Goal: Task Accomplishment & Management: Manage account settings

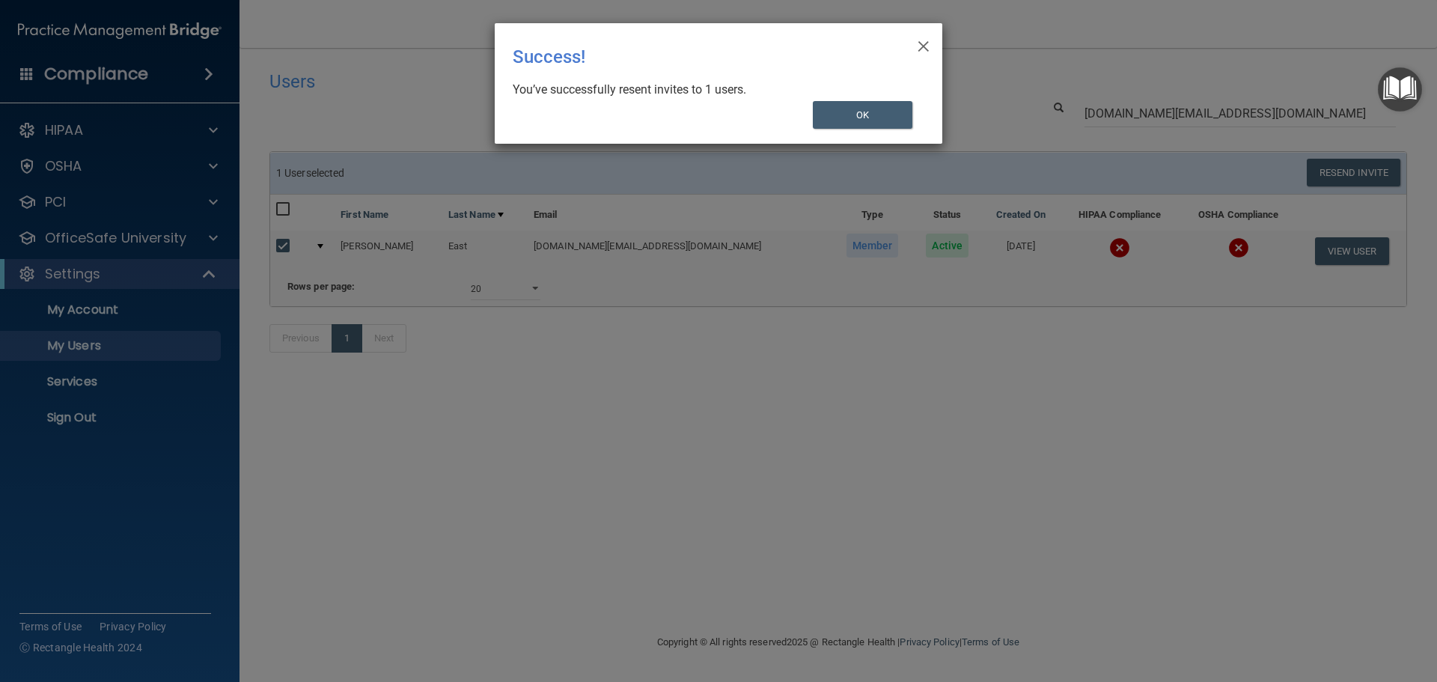
select select "20"
drag, startPoint x: 588, startPoint y: 416, endPoint x: 549, endPoint y: 396, distance: 44.2
click at [581, 409] on div "× Close Success! You’ve successfully resent invites to 1 users. OK" at bounding box center [718, 341] width 1437 height 682
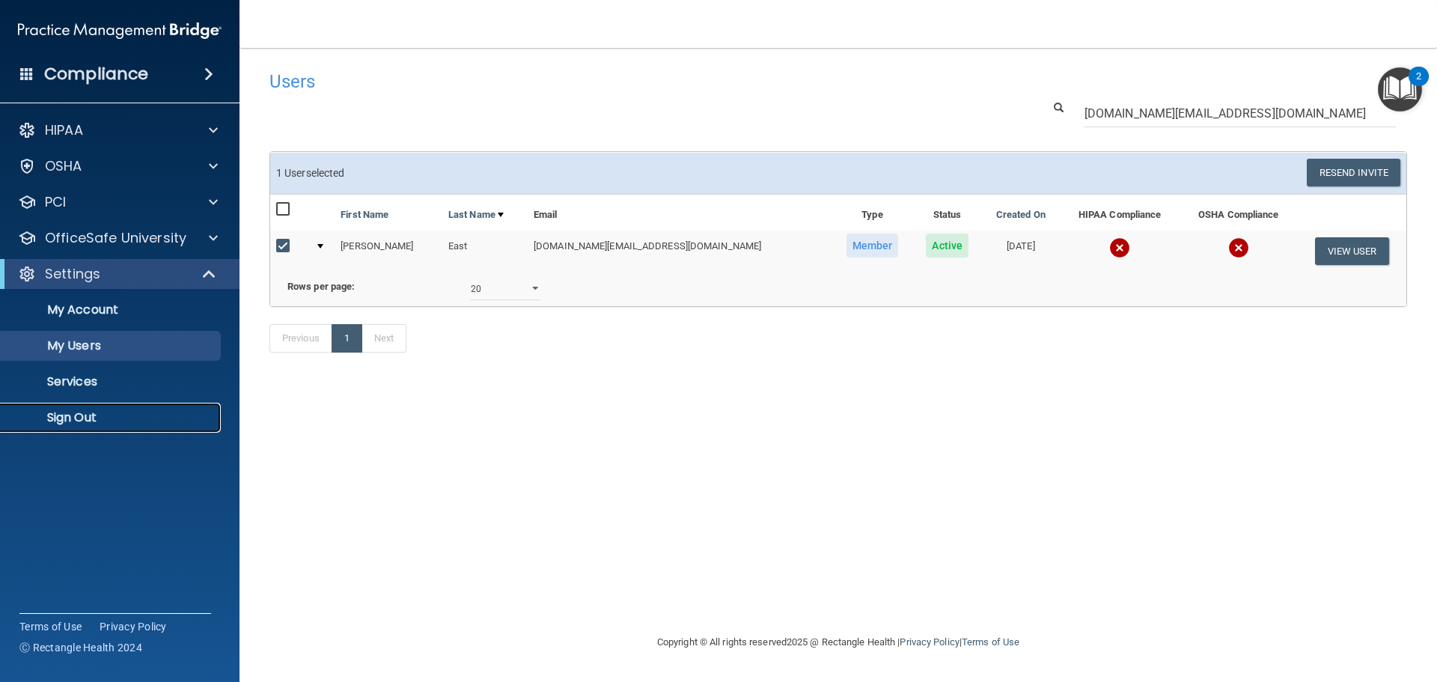
click at [77, 418] on p "Sign Out" at bounding box center [112, 417] width 204 height 15
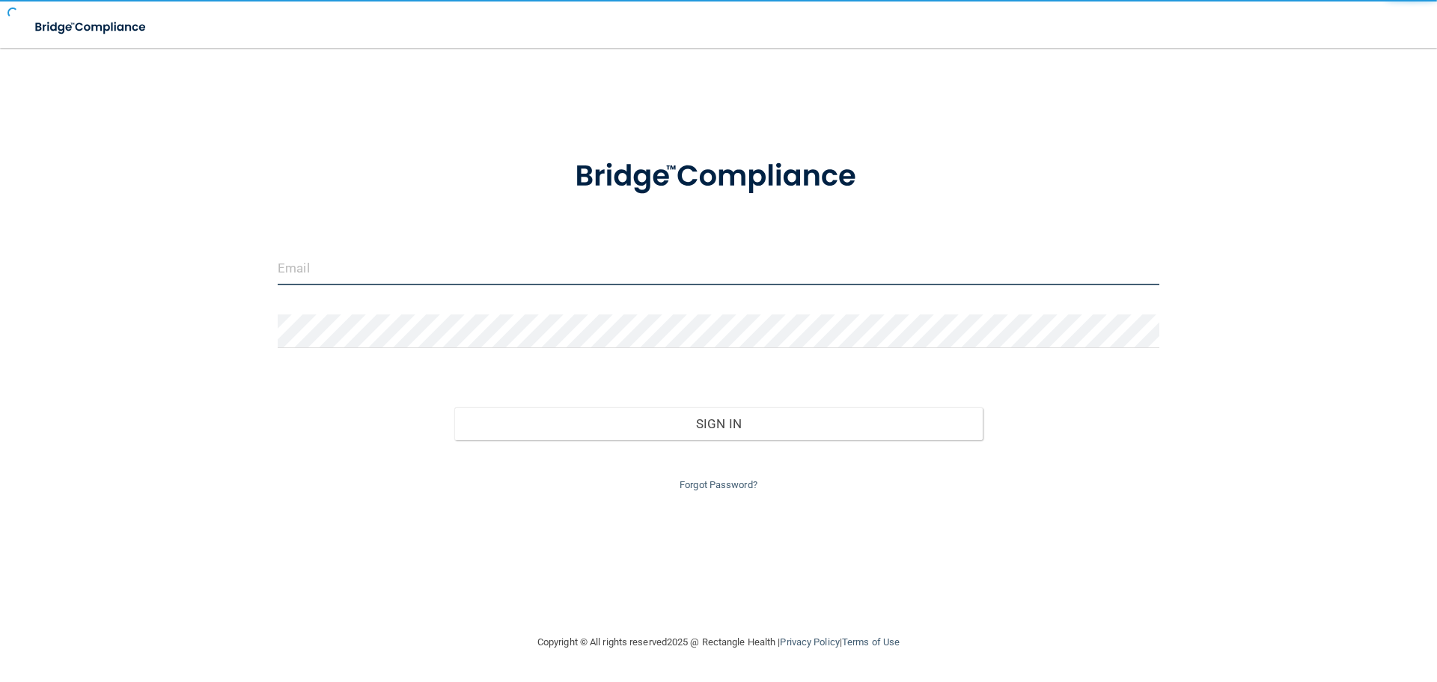
type input "cfletcher@rectanglehealth.com"
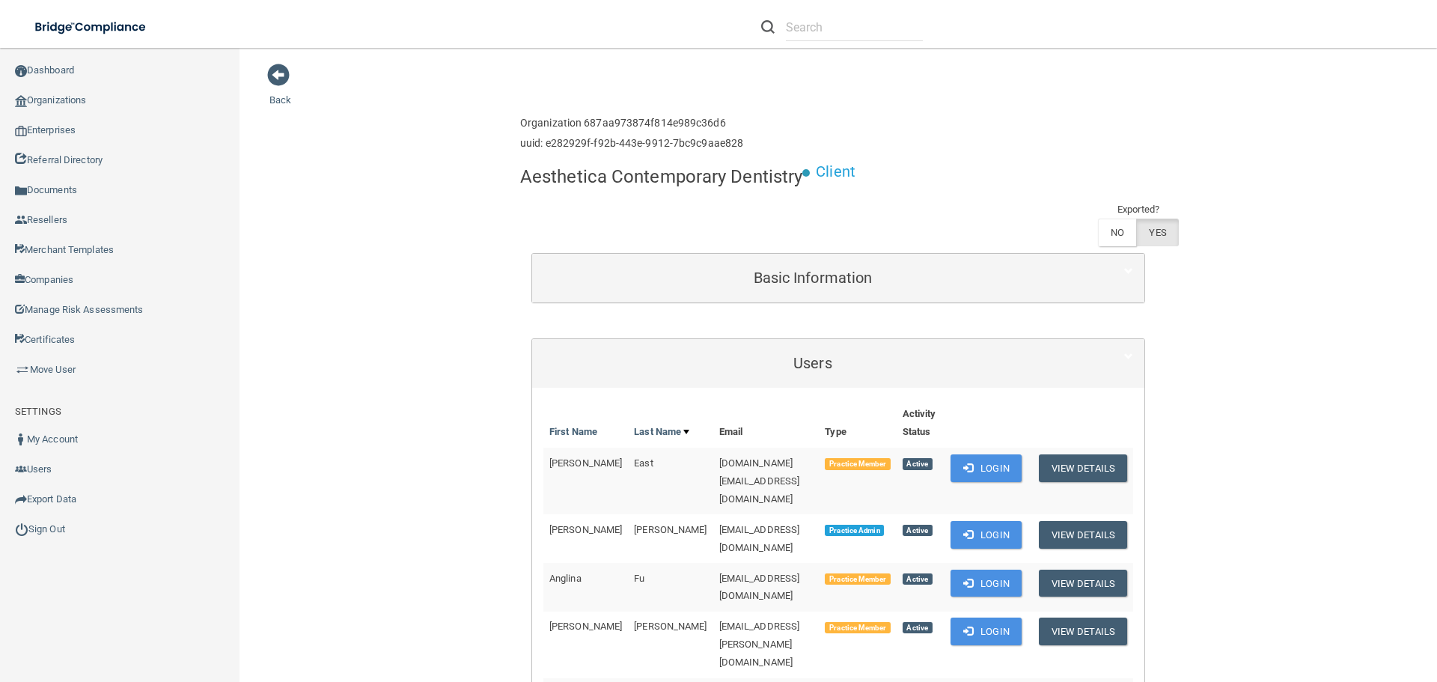
scroll to position [225, 0]
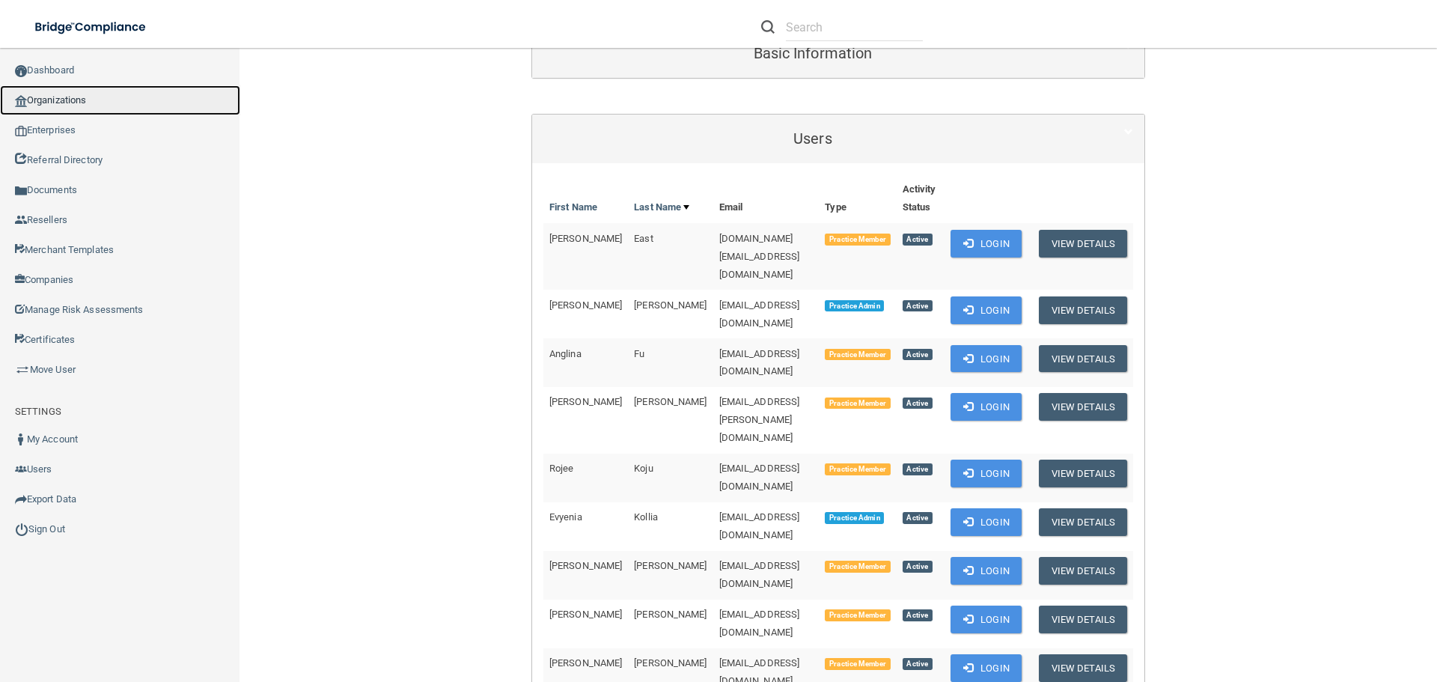
click at [34, 100] on link "Organizations" at bounding box center [120, 100] width 240 height 30
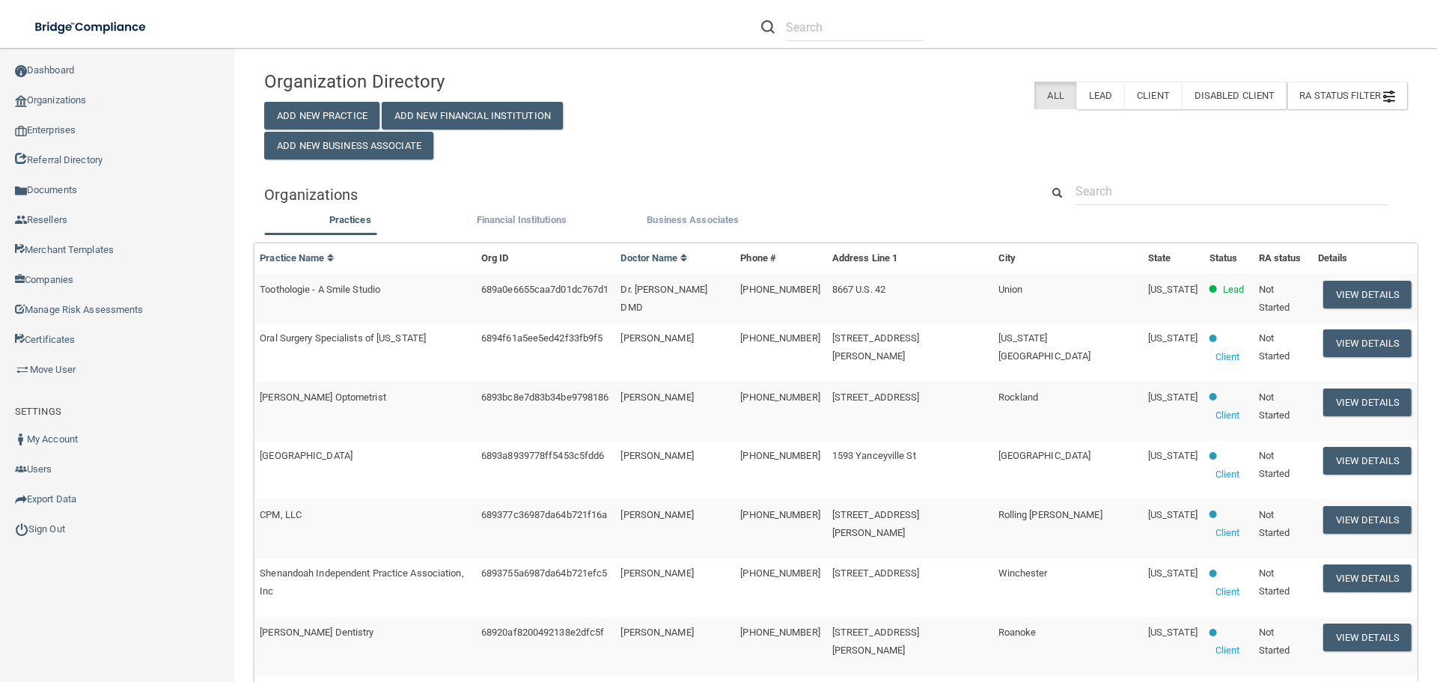
click at [1134, 173] on div "Organization Directory Add New Practice Add New Financial Institution Add New B…" at bounding box center [835, 628] width 1143 height 1130
click at [1117, 183] on input "text" at bounding box center [1232, 191] width 313 height 28
paste input "[EMAIL_ADDRESS][DOMAIN_NAME]"
type input "[EMAIL_ADDRESS][DOMAIN_NAME]"
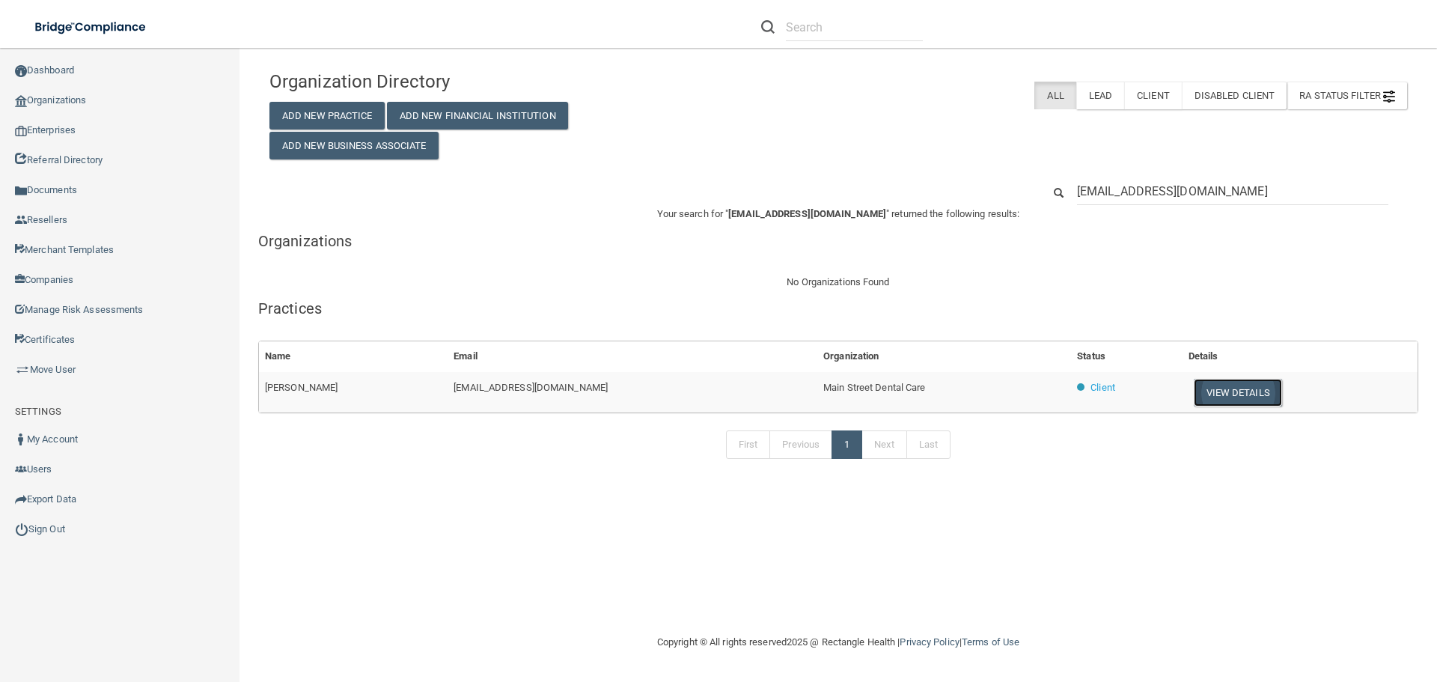
click at [1217, 393] on button "View Details" at bounding box center [1238, 393] width 88 height 28
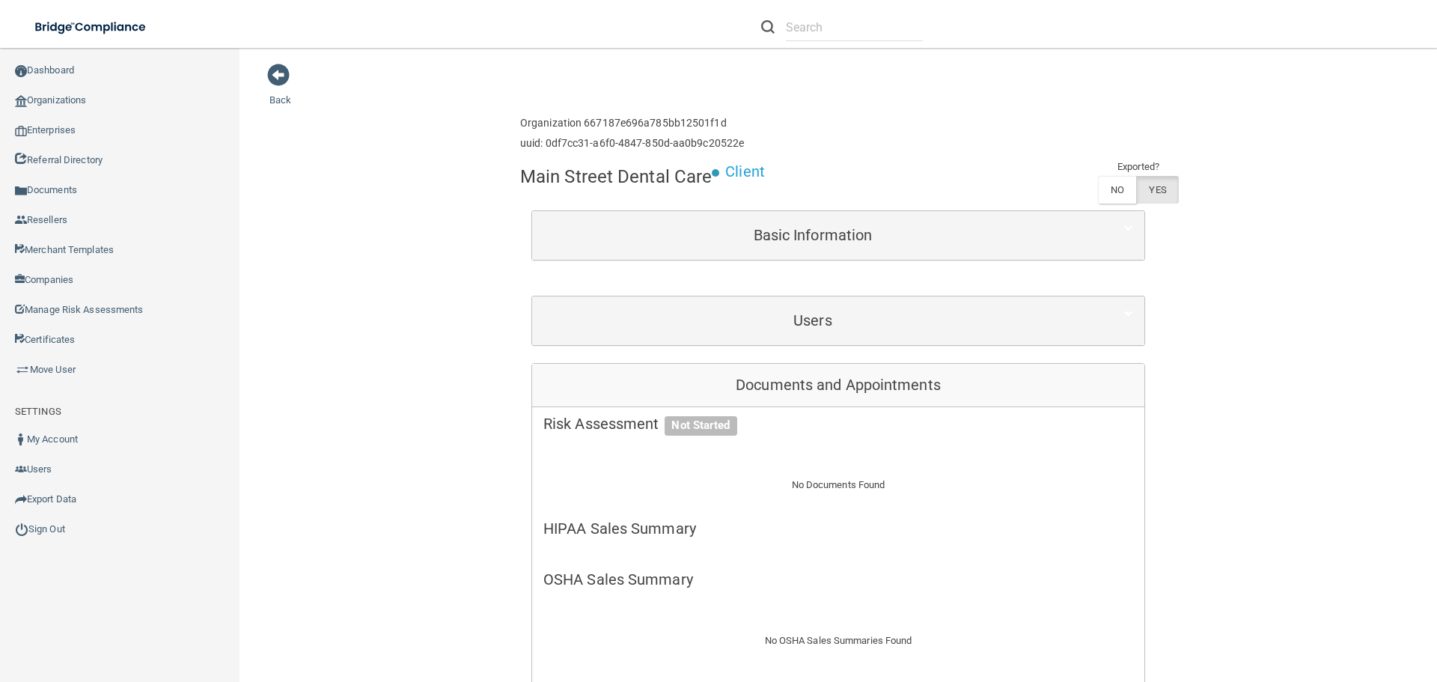
click at [627, 180] on h4 "Main Street Dental Care" at bounding box center [616, 176] width 192 height 19
copy div "Main Street Dental Care"
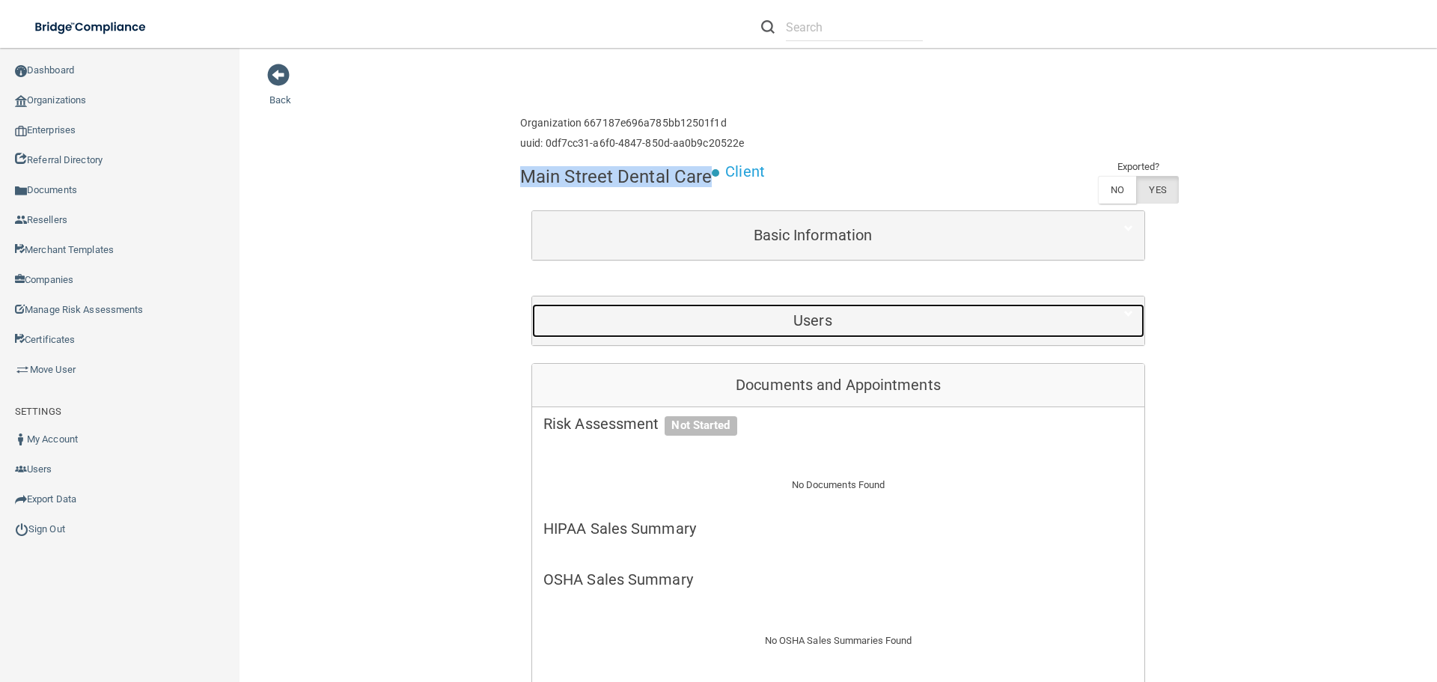
click at [708, 331] on div "Users" at bounding box center [813, 321] width 562 height 34
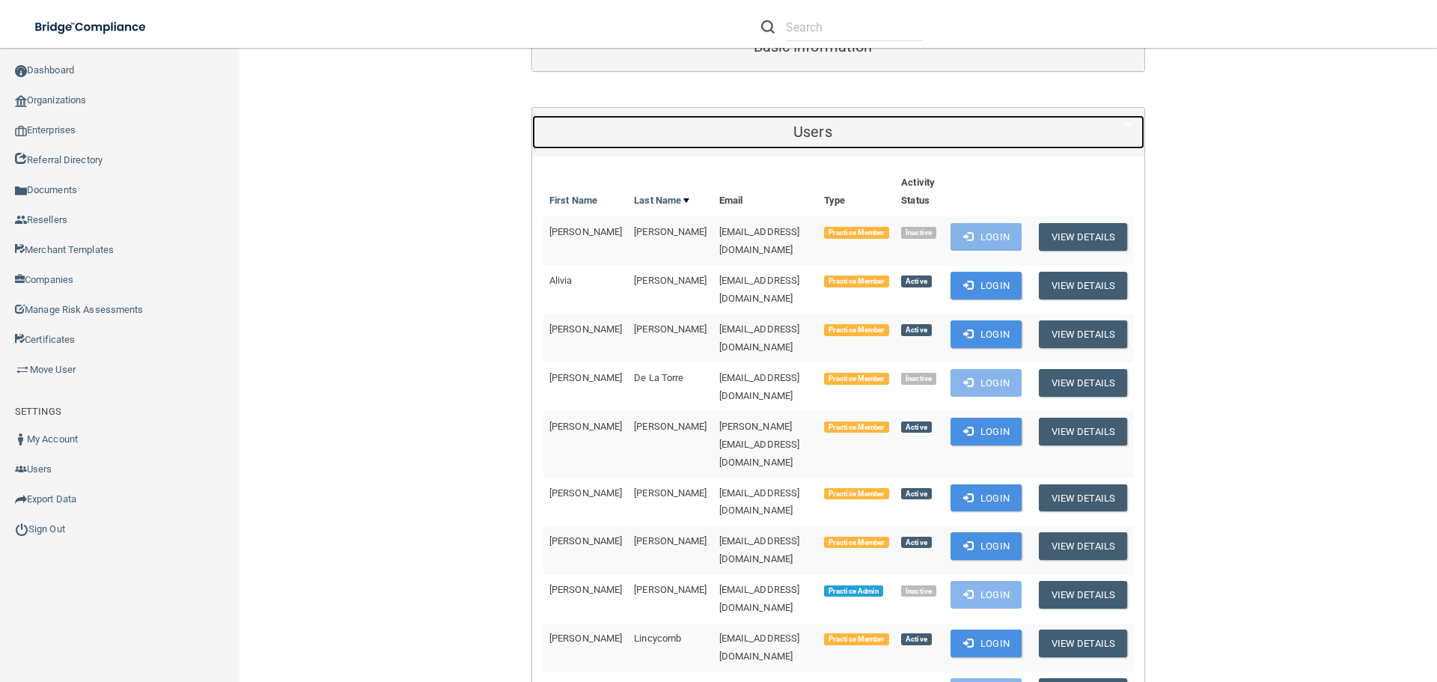
scroll to position [449, 0]
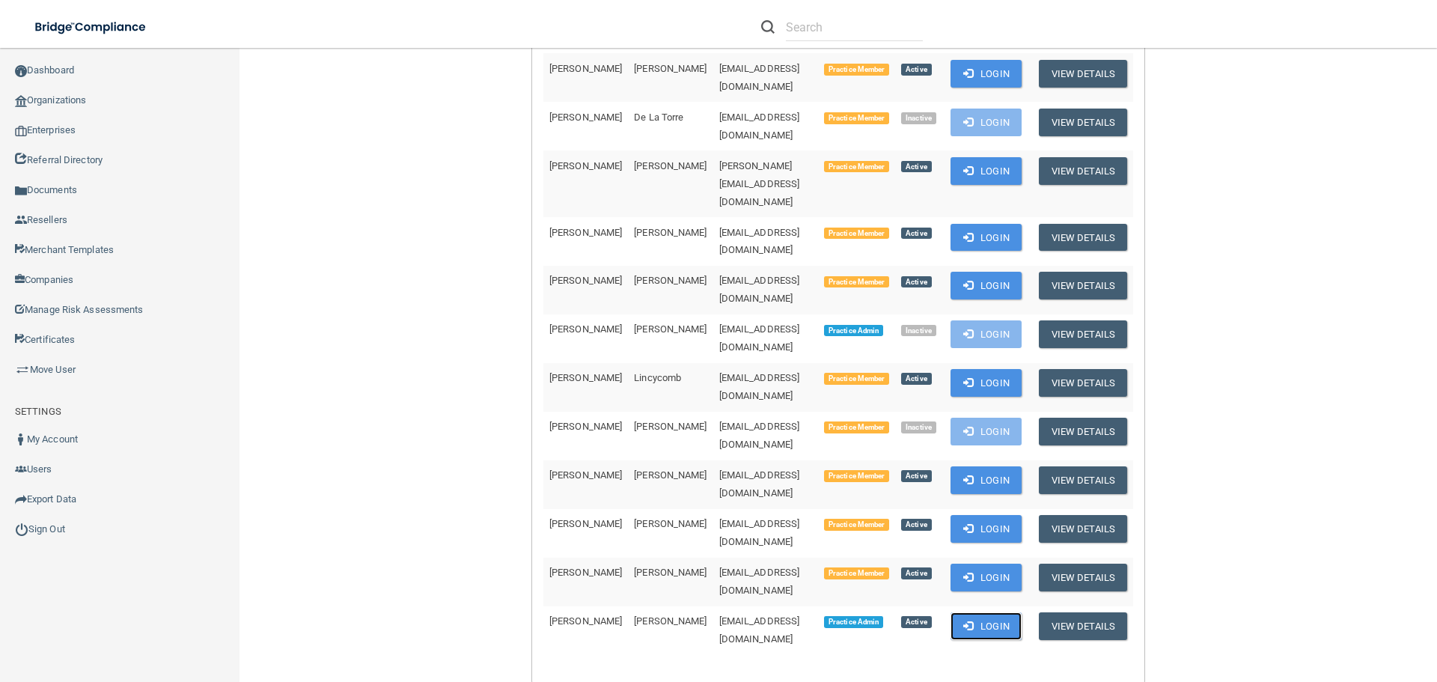
click at [975, 612] on button "Login" at bounding box center [986, 626] width 71 height 28
click at [49, 96] on link "Organizations" at bounding box center [120, 100] width 240 height 30
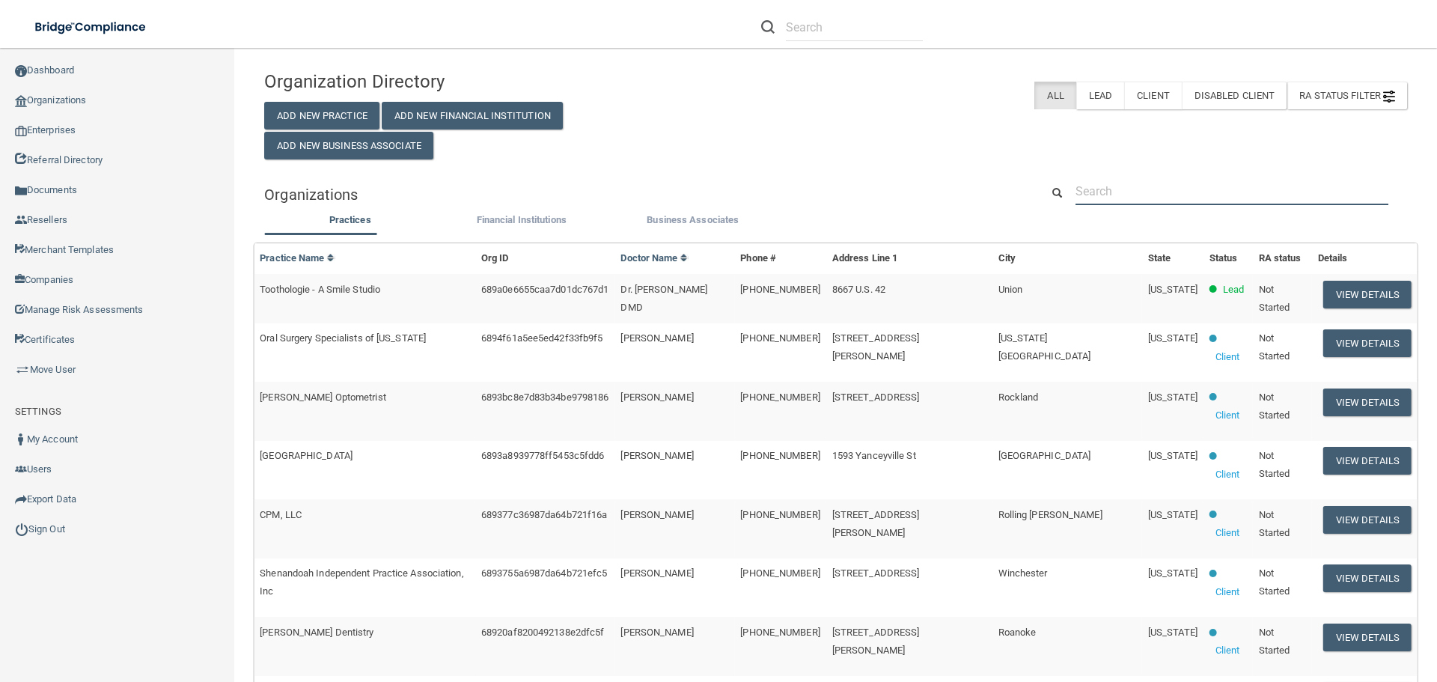
click at [1092, 189] on input "text" at bounding box center [1232, 191] width 313 height 28
paste input "ale@amazing-meds.com"
type input "ale@amazing-meds.com"
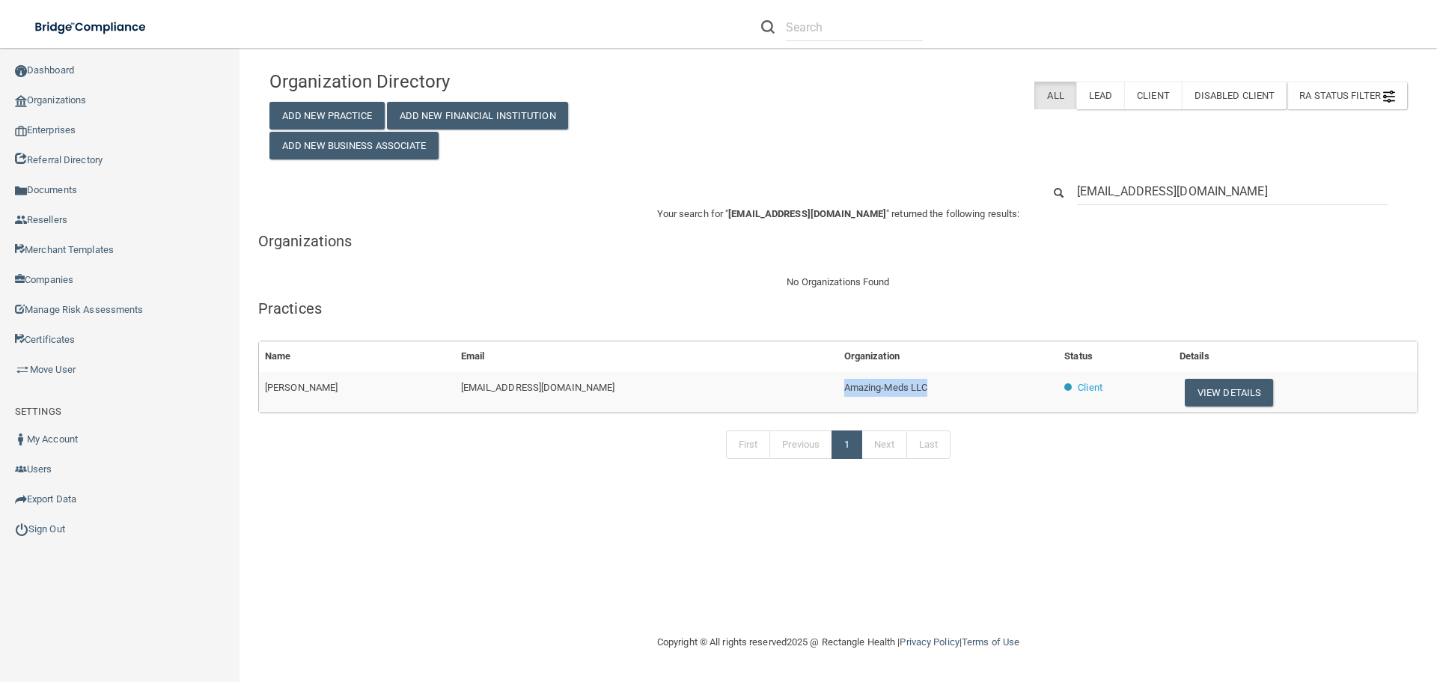
drag, startPoint x: 943, startPoint y: 388, endPoint x: 853, endPoint y: 393, distance: 90.0
click at [853, 393] on tr "Alejandrena Magallanes Olvera ale@amazing-meds.com Amazing-Meds LLC Client View…" at bounding box center [838, 392] width 1159 height 40
copy tr "Amazing-Meds LLC"
click at [1233, 396] on button "View Details" at bounding box center [1229, 393] width 88 height 28
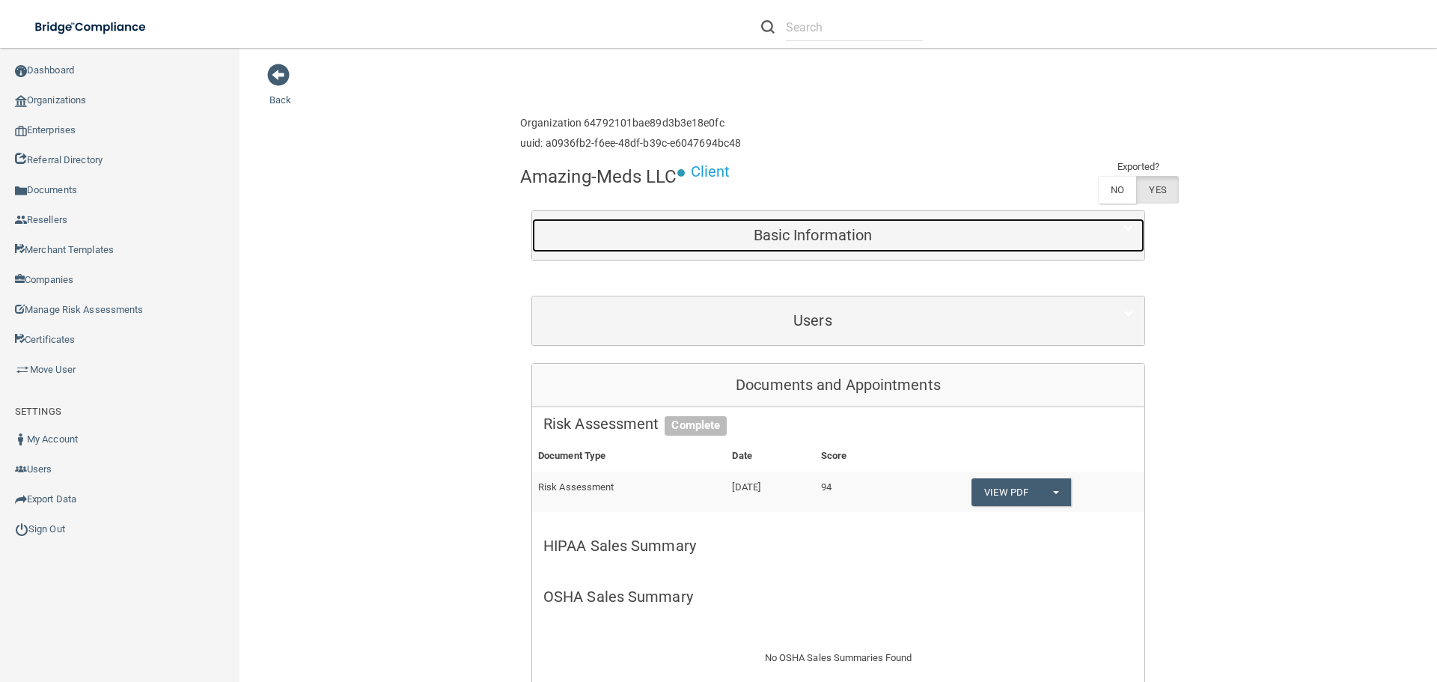
click at [773, 228] on h5 "Basic Information" at bounding box center [813, 235] width 539 height 16
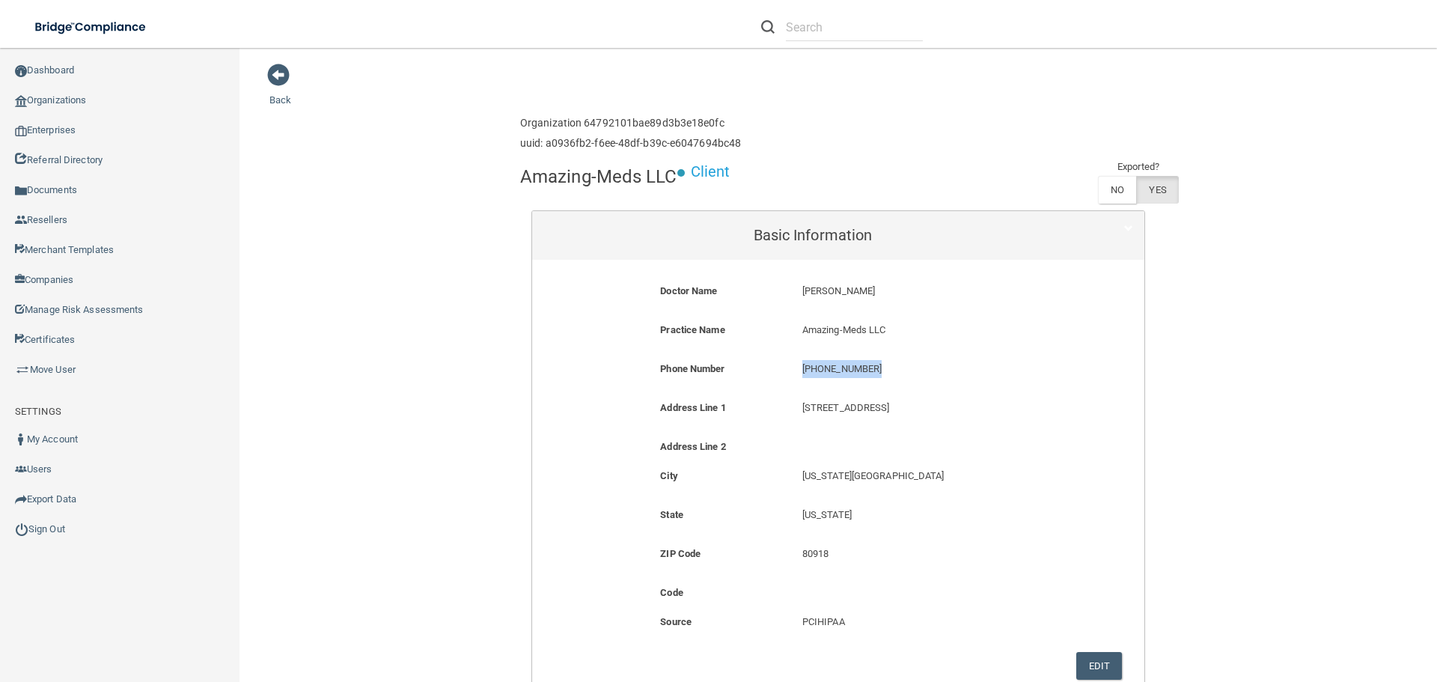
drag, startPoint x: 872, startPoint y: 372, endPoint x: 794, endPoint y: 371, distance: 78.6
click at [794, 371] on div "(719) 266-5800 (719) 266-5800" at bounding box center [933, 374] width 284 height 28
copy p "(719) 266-5800"
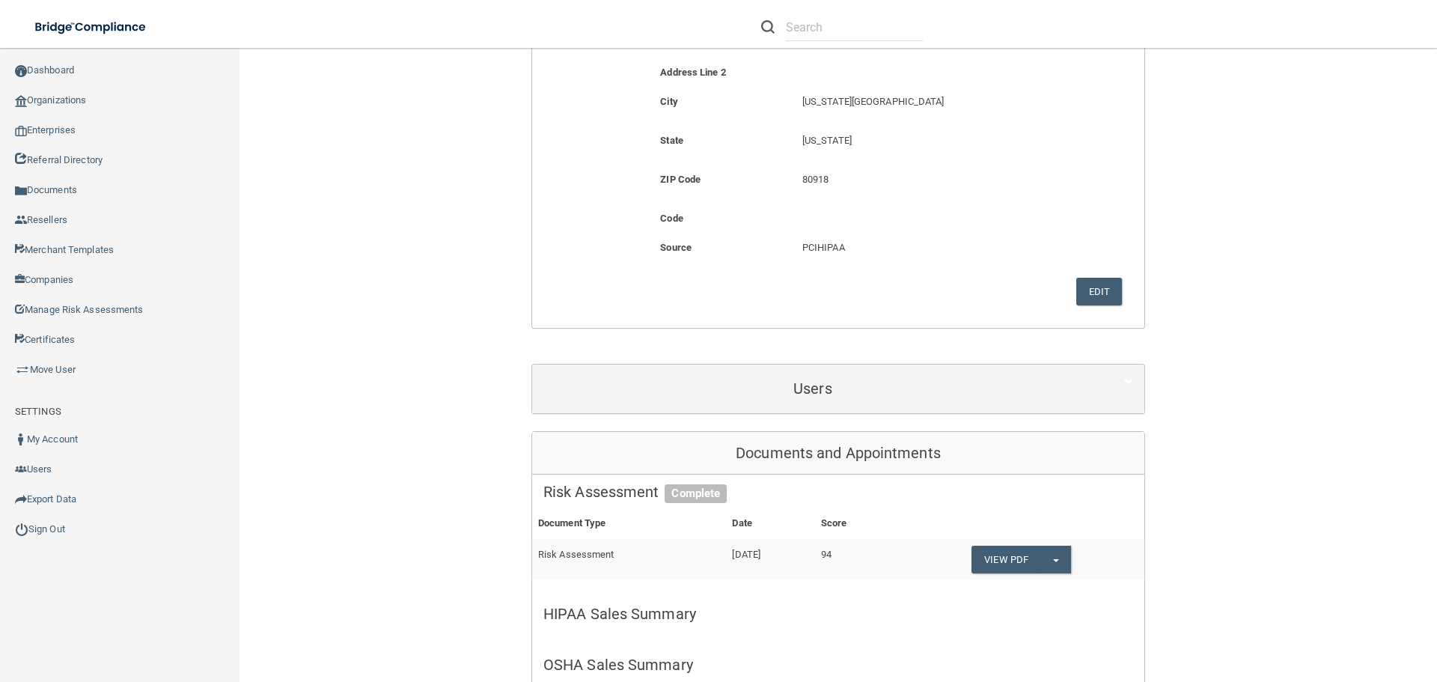
scroll to position [674, 0]
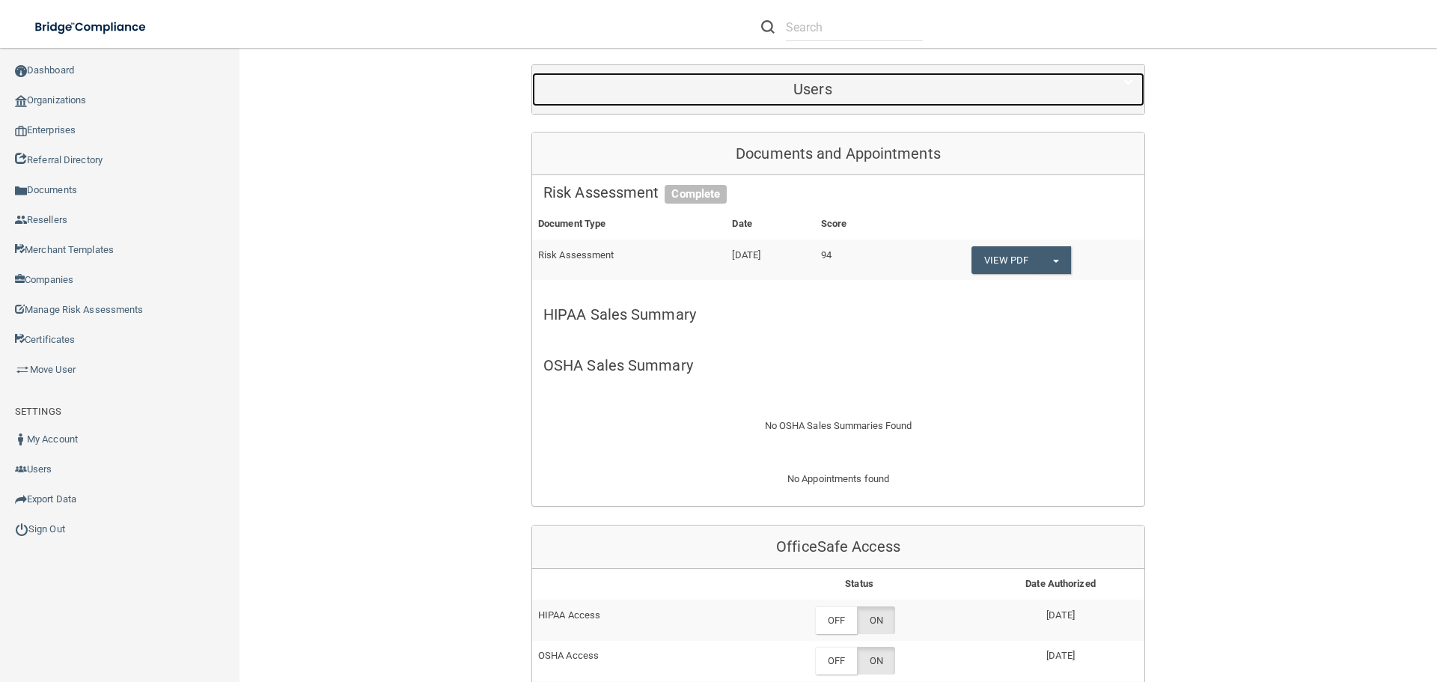
click at [687, 97] on h5 "Users" at bounding box center [813, 89] width 539 height 16
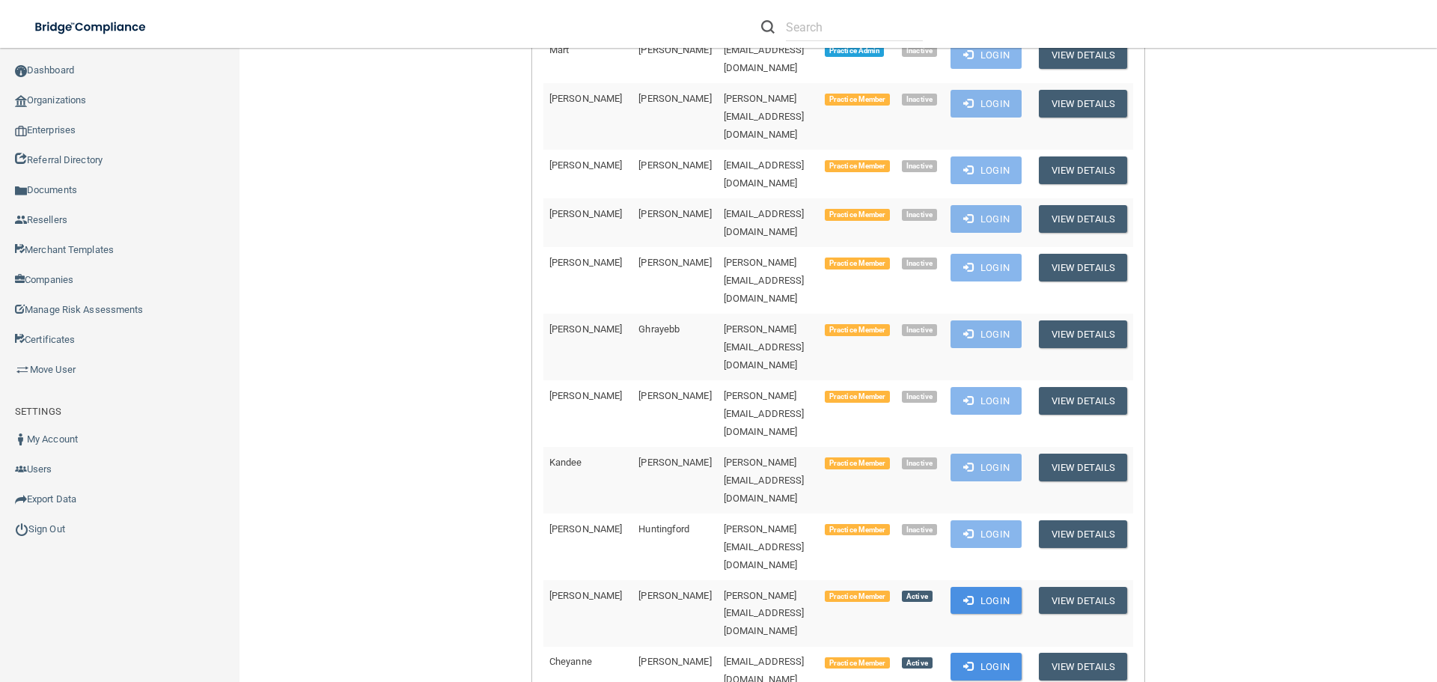
scroll to position [1422, 0]
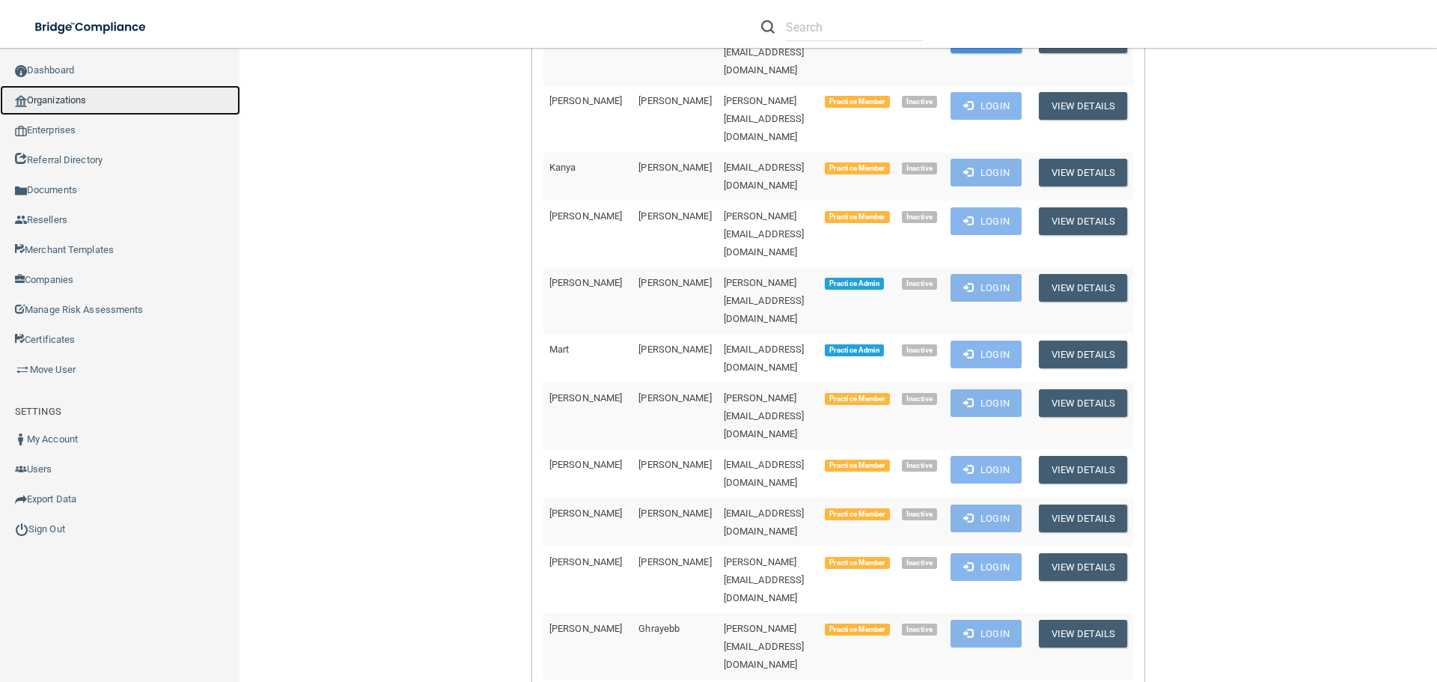
click at [70, 88] on link "Organizations" at bounding box center [120, 100] width 240 height 30
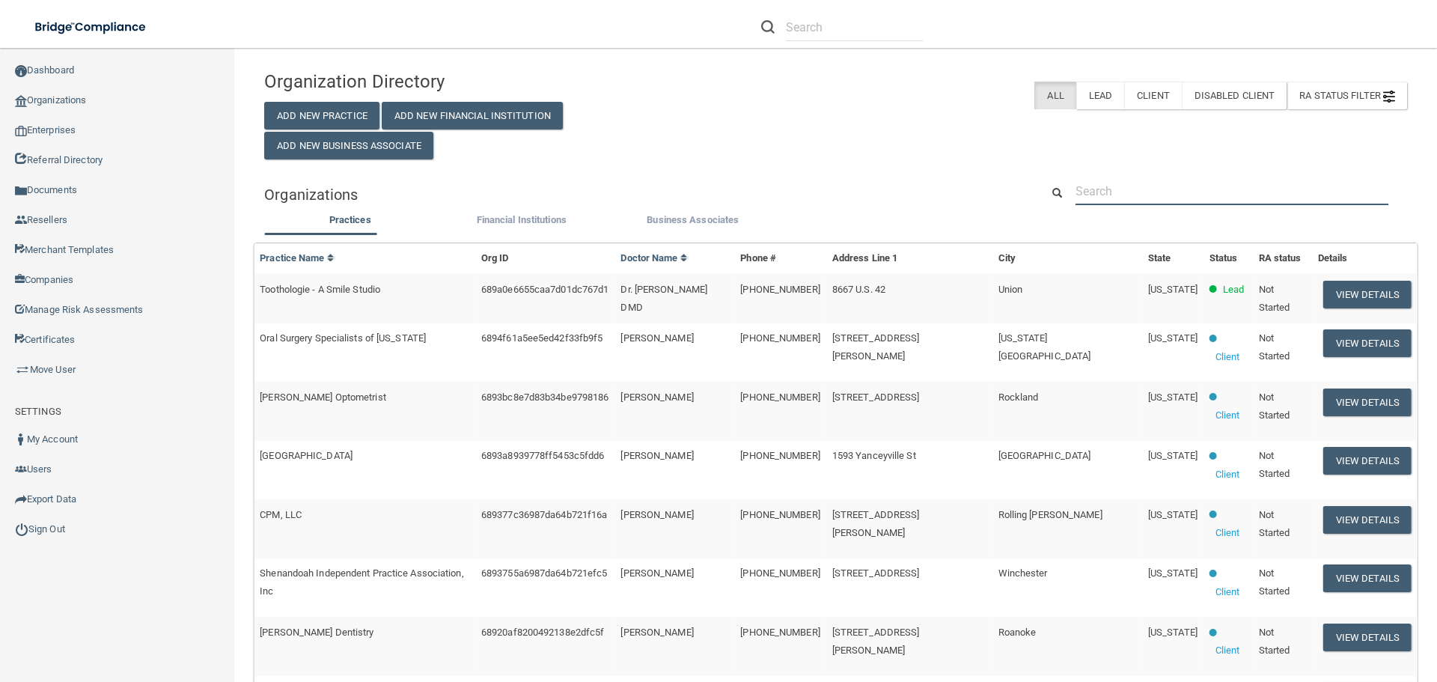
click at [1120, 194] on input "text" at bounding box center [1232, 191] width 313 height 28
paste input "lotalyza@gmail.com"
type input "lotalyza@gmail.com"
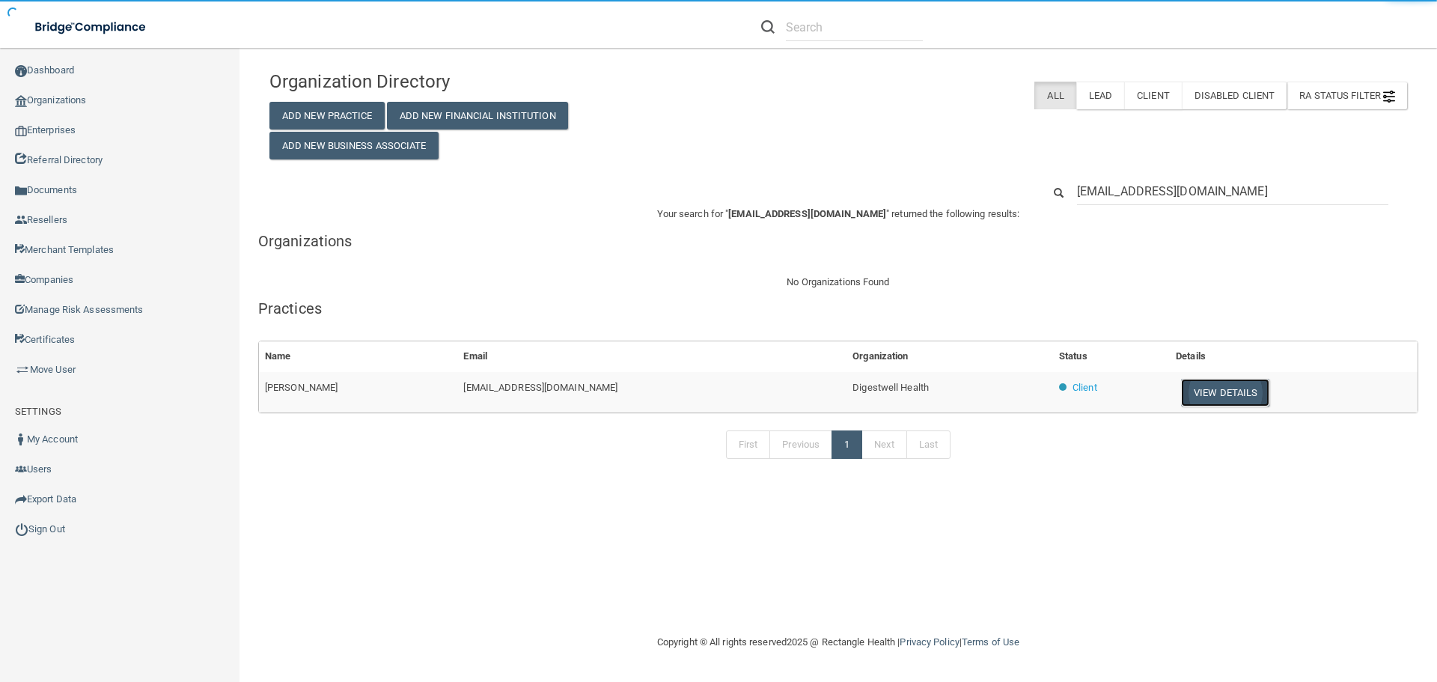
click at [1181, 398] on button "View Details" at bounding box center [1225, 393] width 88 height 28
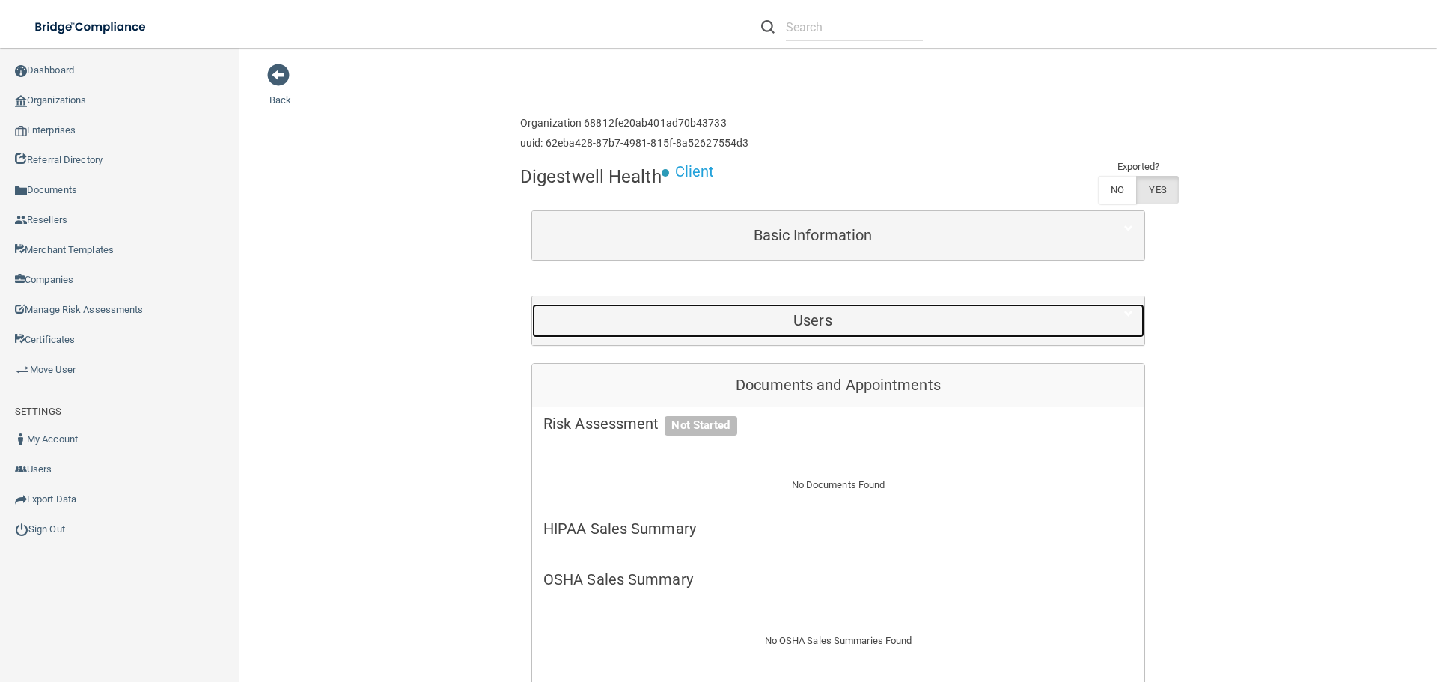
click at [782, 336] on div "Users" at bounding box center [813, 321] width 562 height 34
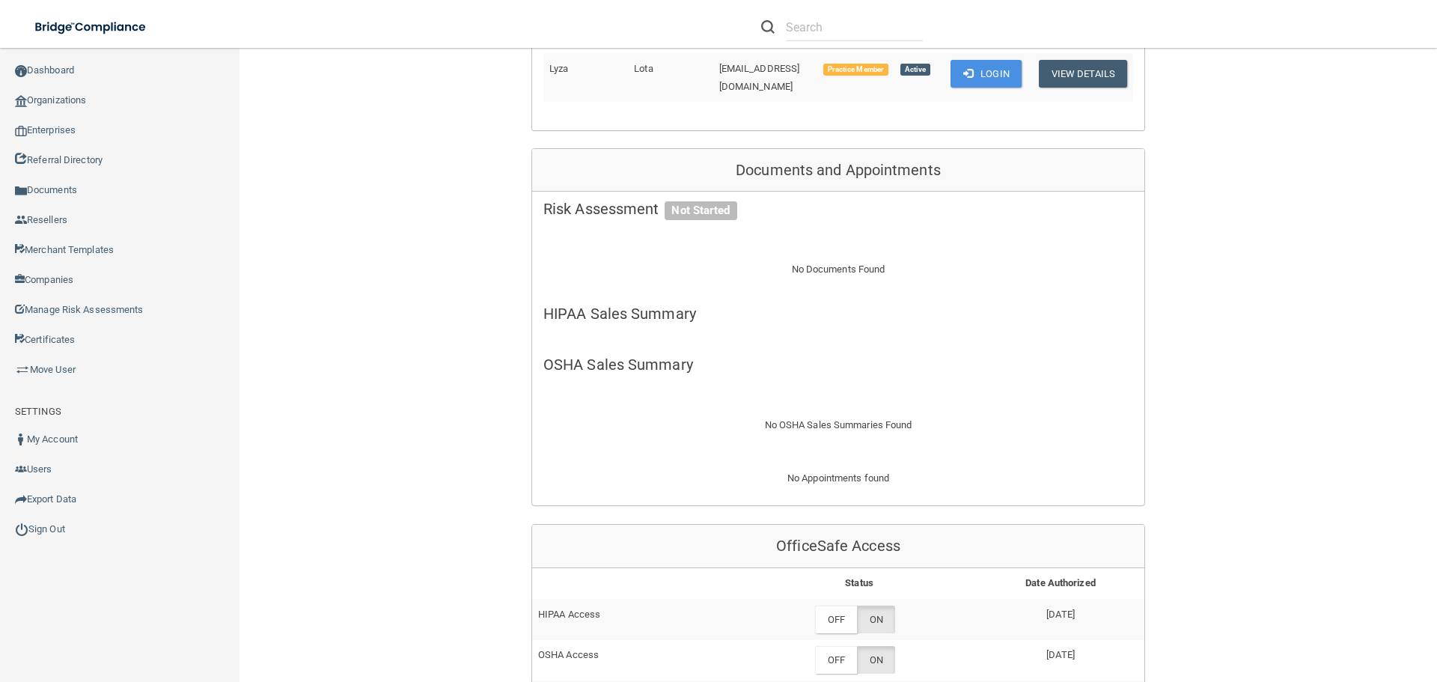
scroll to position [150, 0]
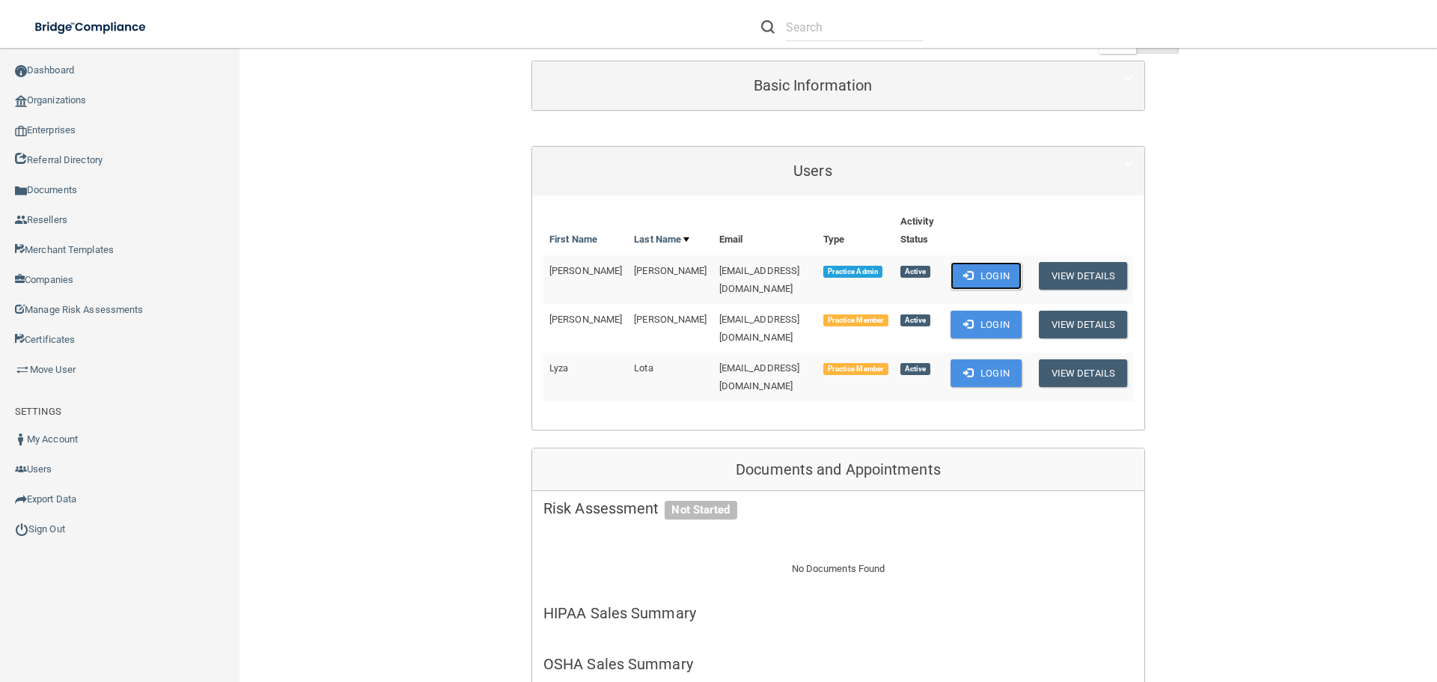
click at [973, 267] on button "Login" at bounding box center [986, 276] width 71 height 28
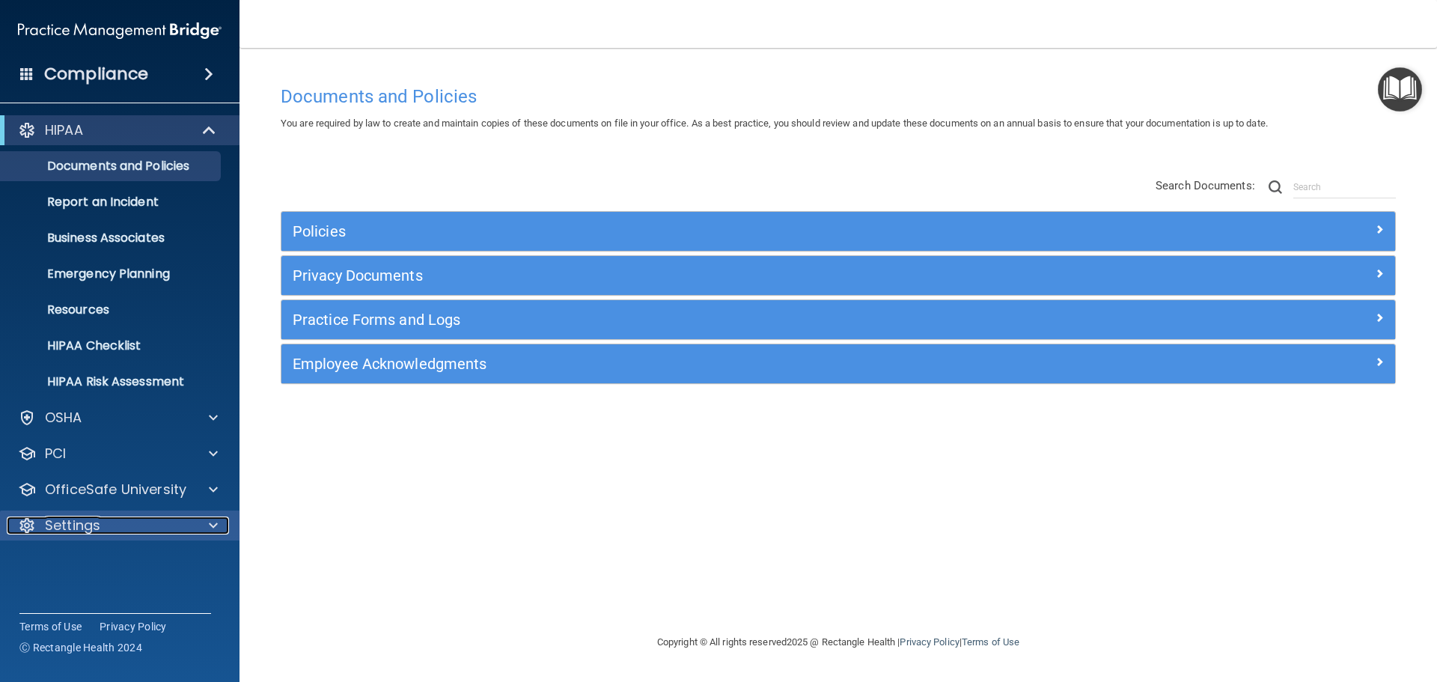
click at [186, 529] on div "Settings" at bounding box center [100, 526] width 186 height 18
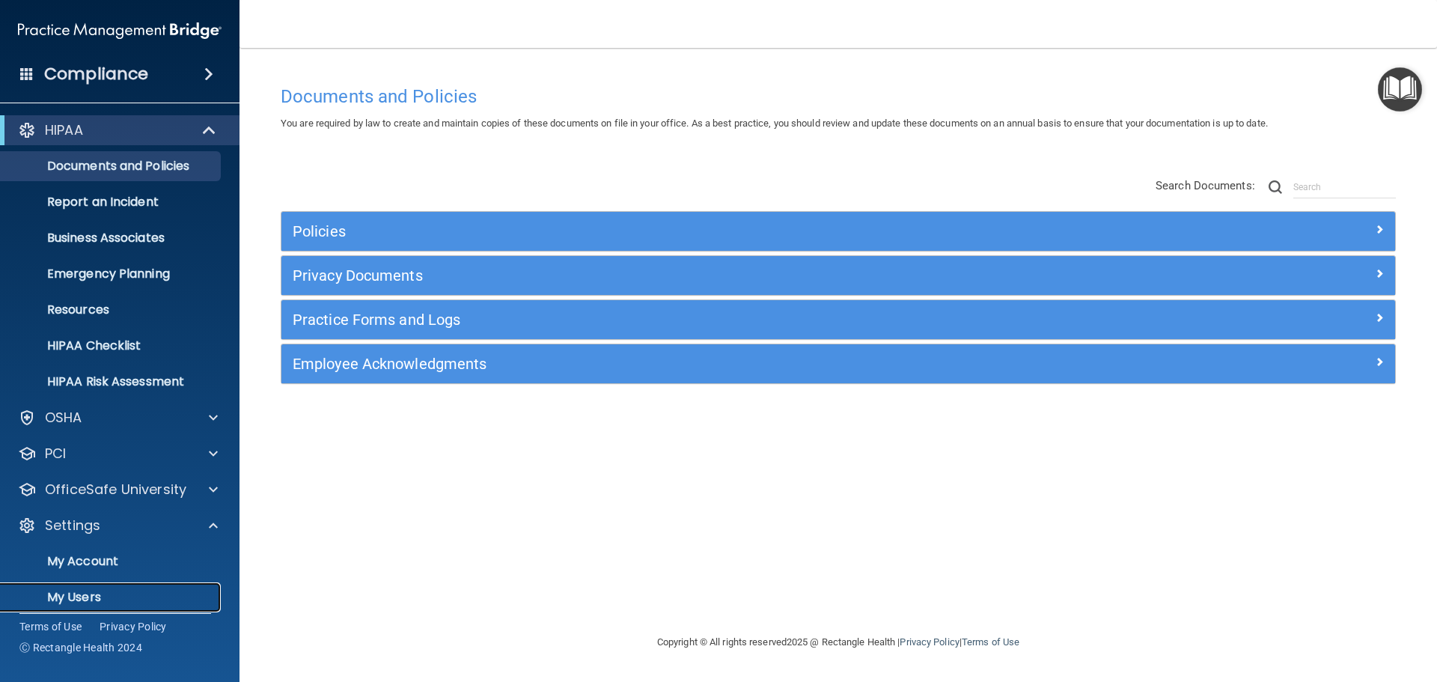
click at [104, 595] on p "My Users" at bounding box center [112, 597] width 204 height 15
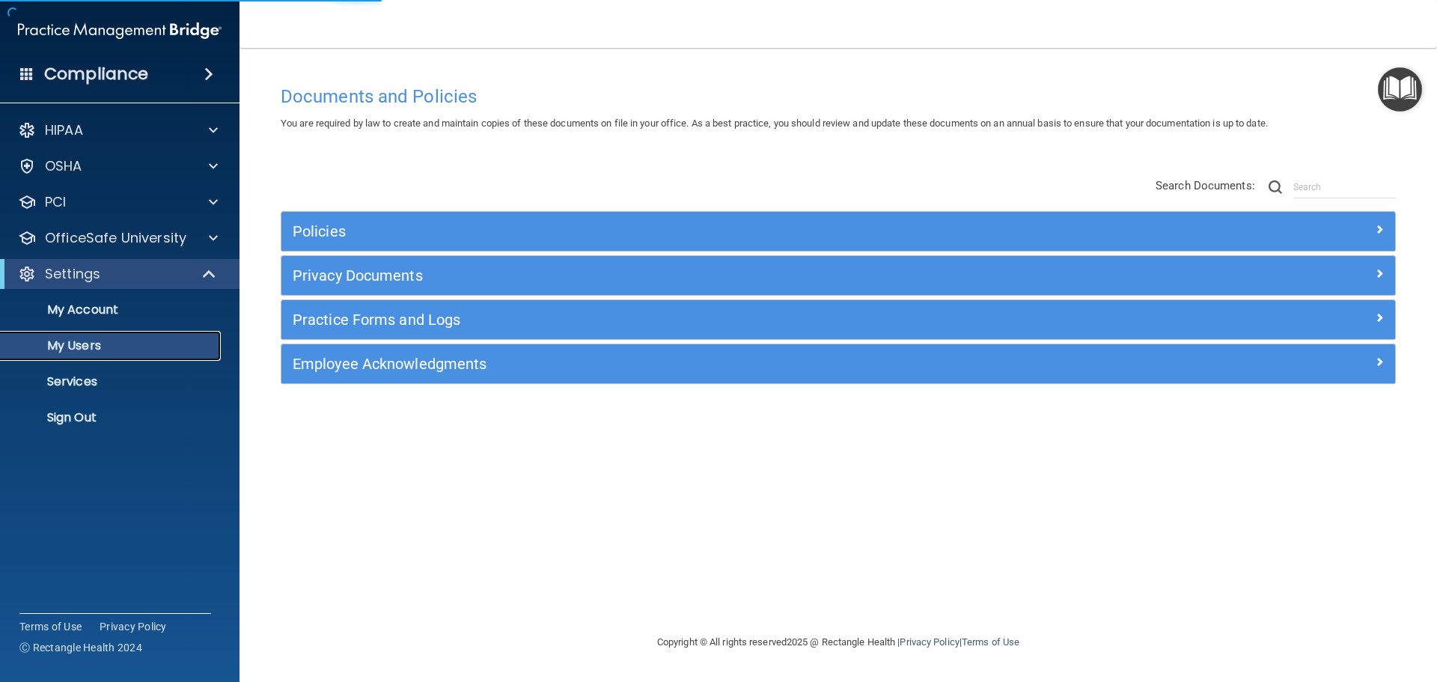
select select "20"
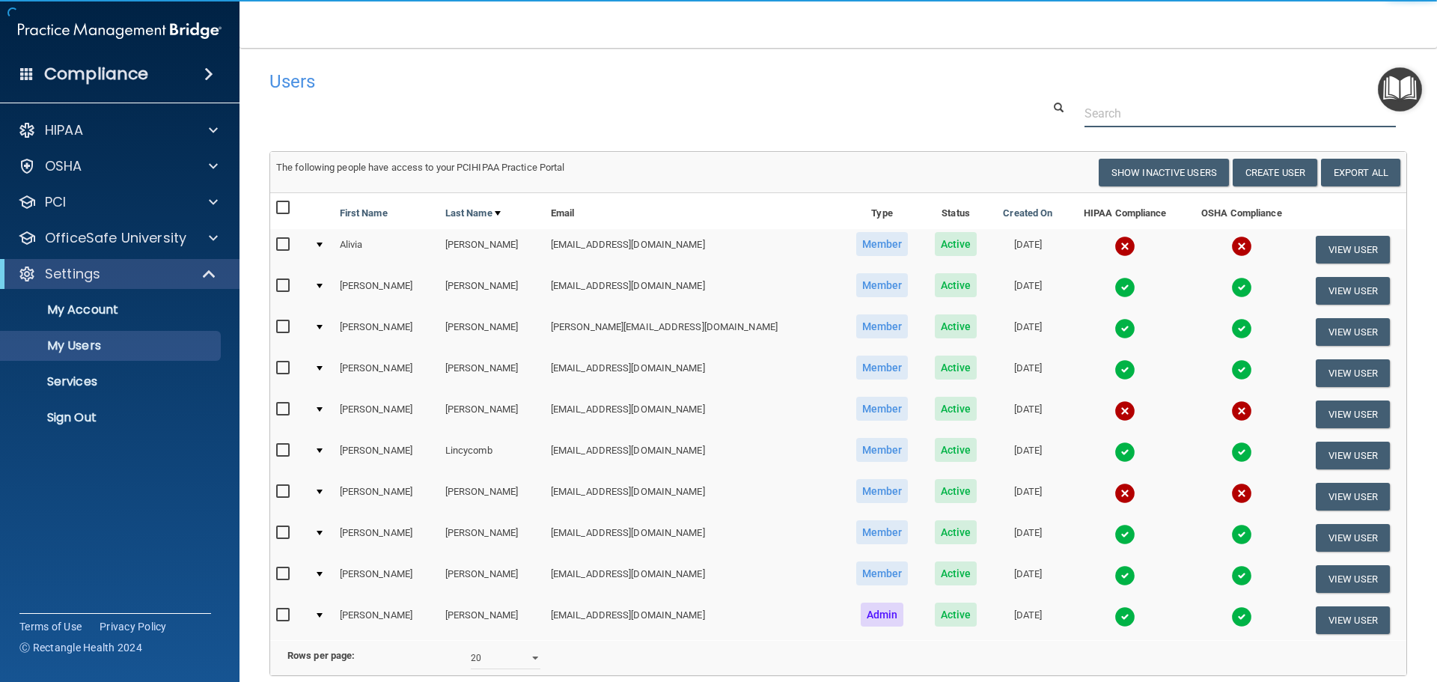
click at [1098, 117] on input "text" at bounding box center [1240, 114] width 311 height 28
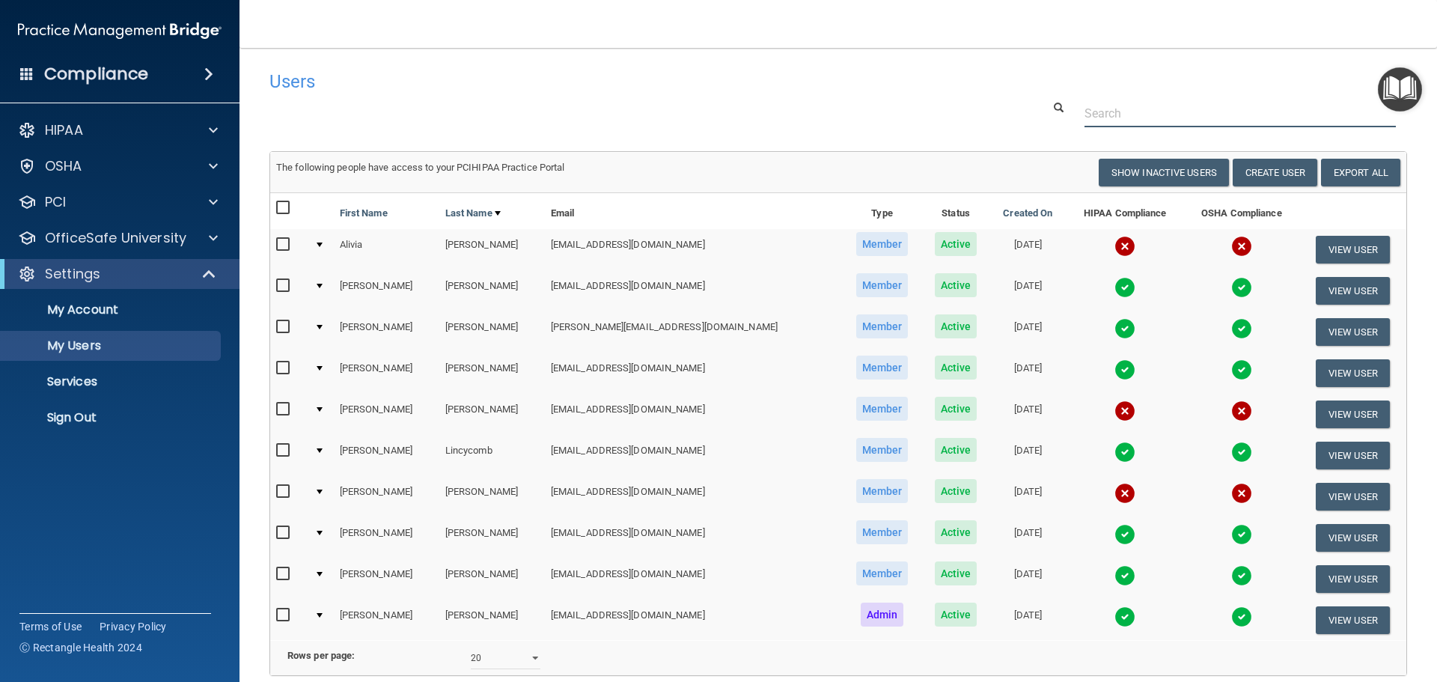
paste input "[EMAIL_ADDRESS][DOMAIN_NAME]"
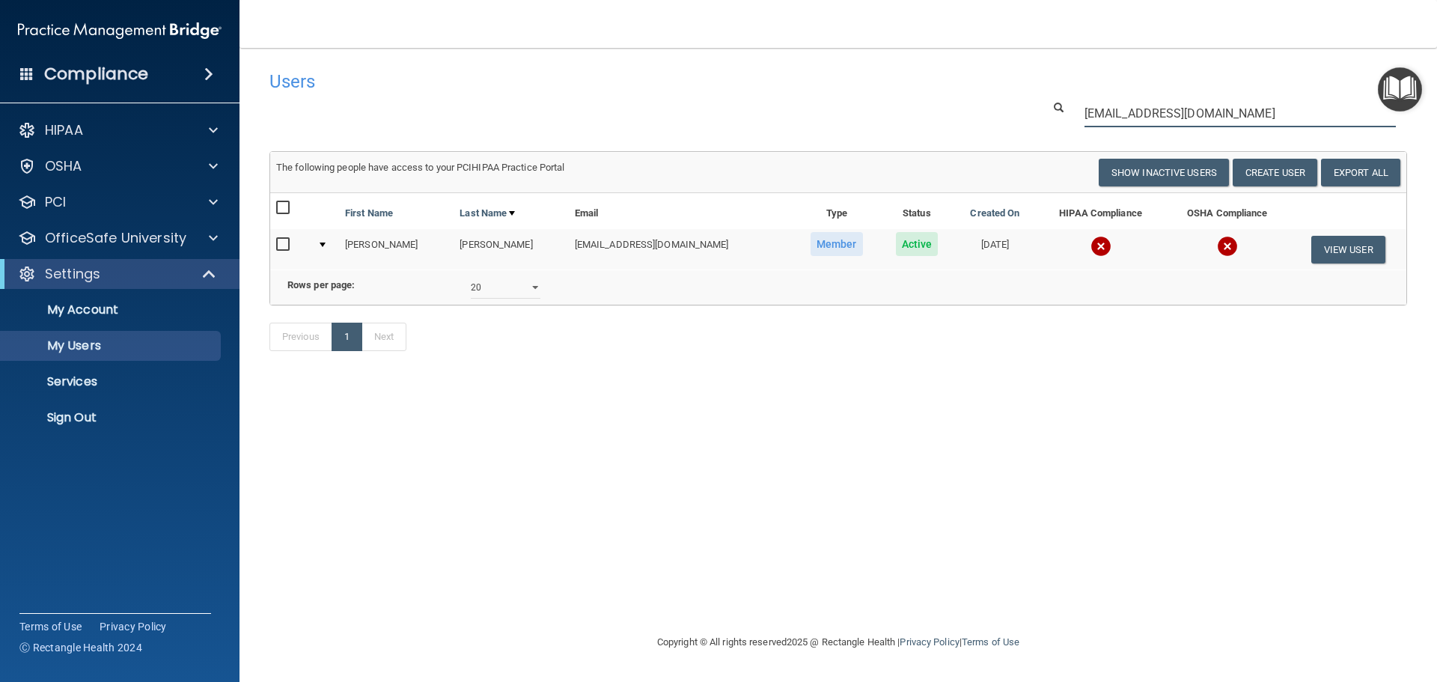
type input "[EMAIL_ADDRESS][DOMAIN_NAME]"
click at [1091, 246] on img at bounding box center [1101, 246] width 21 height 21
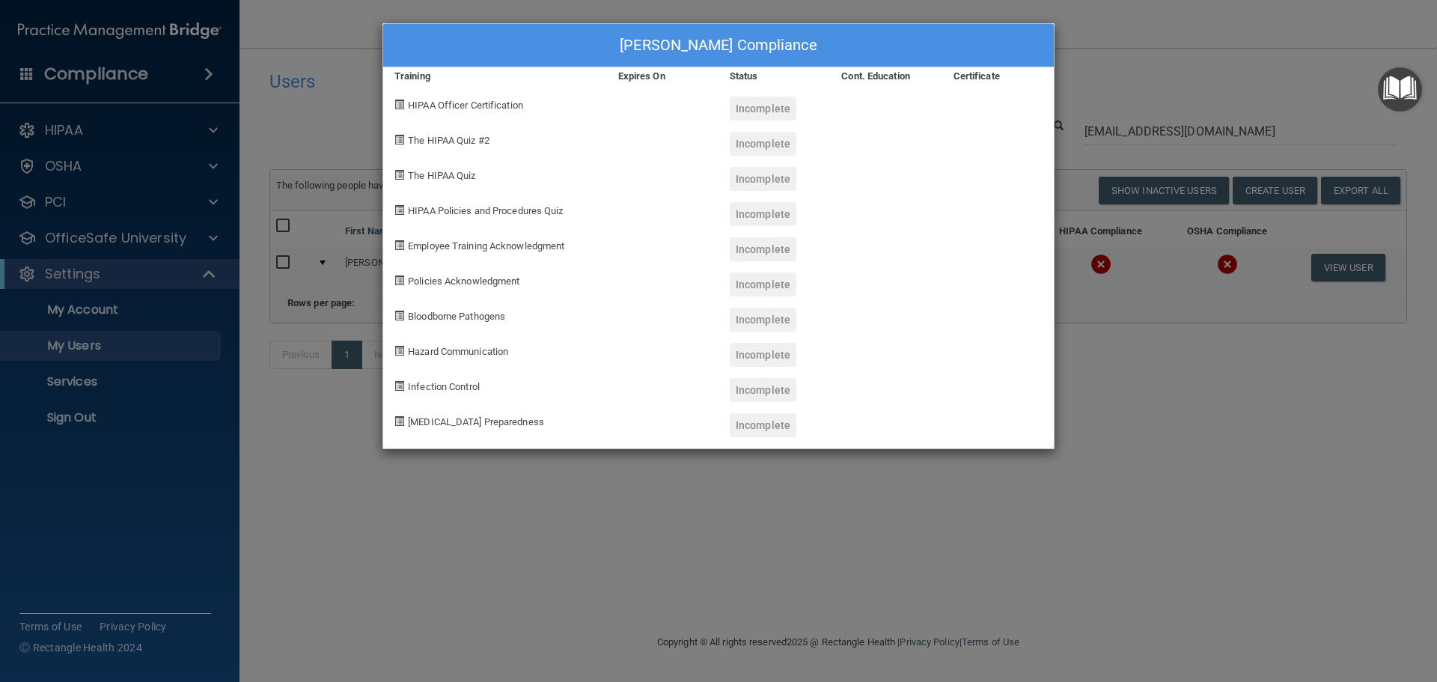
click at [1102, 434] on div "[PERSON_NAME] Compliance Training Expires On Status Cont. Education Certificate…" at bounding box center [718, 341] width 1437 height 682
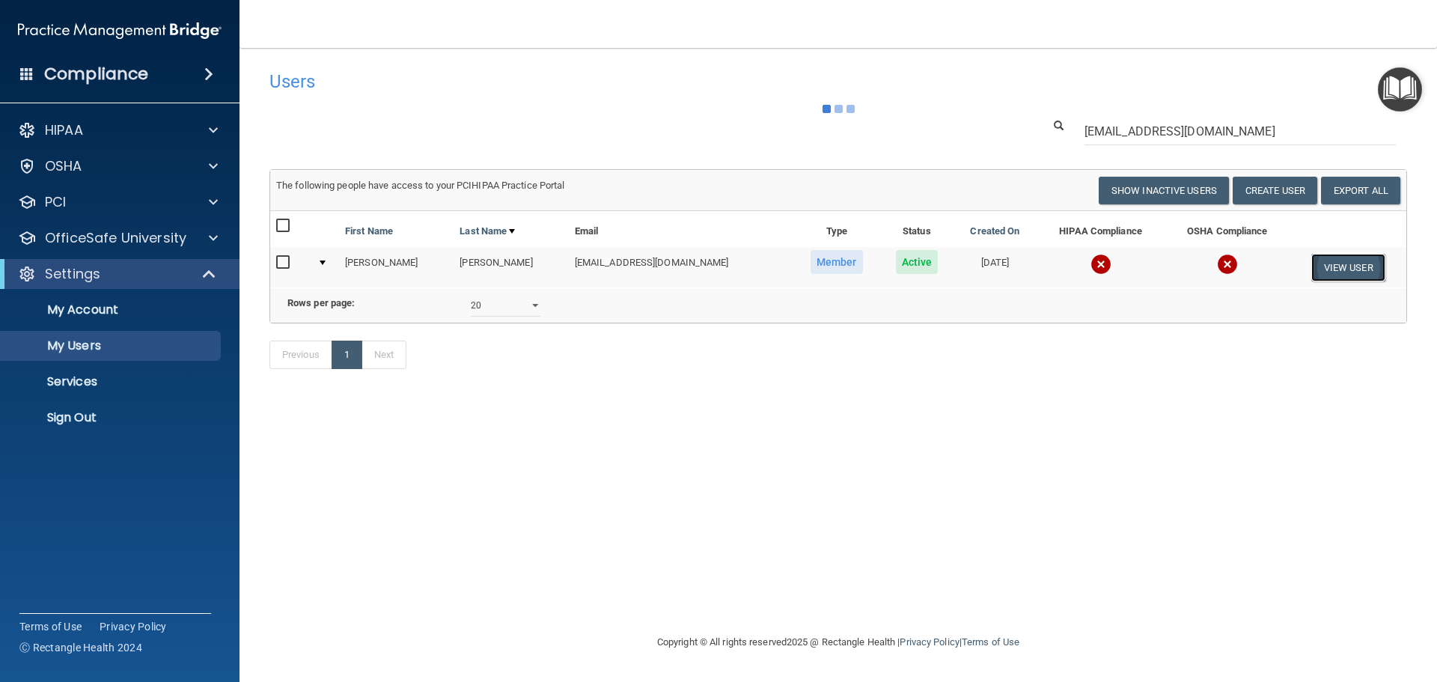
click at [1328, 258] on button "View User" at bounding box center [1349, 268] width 74 height 28
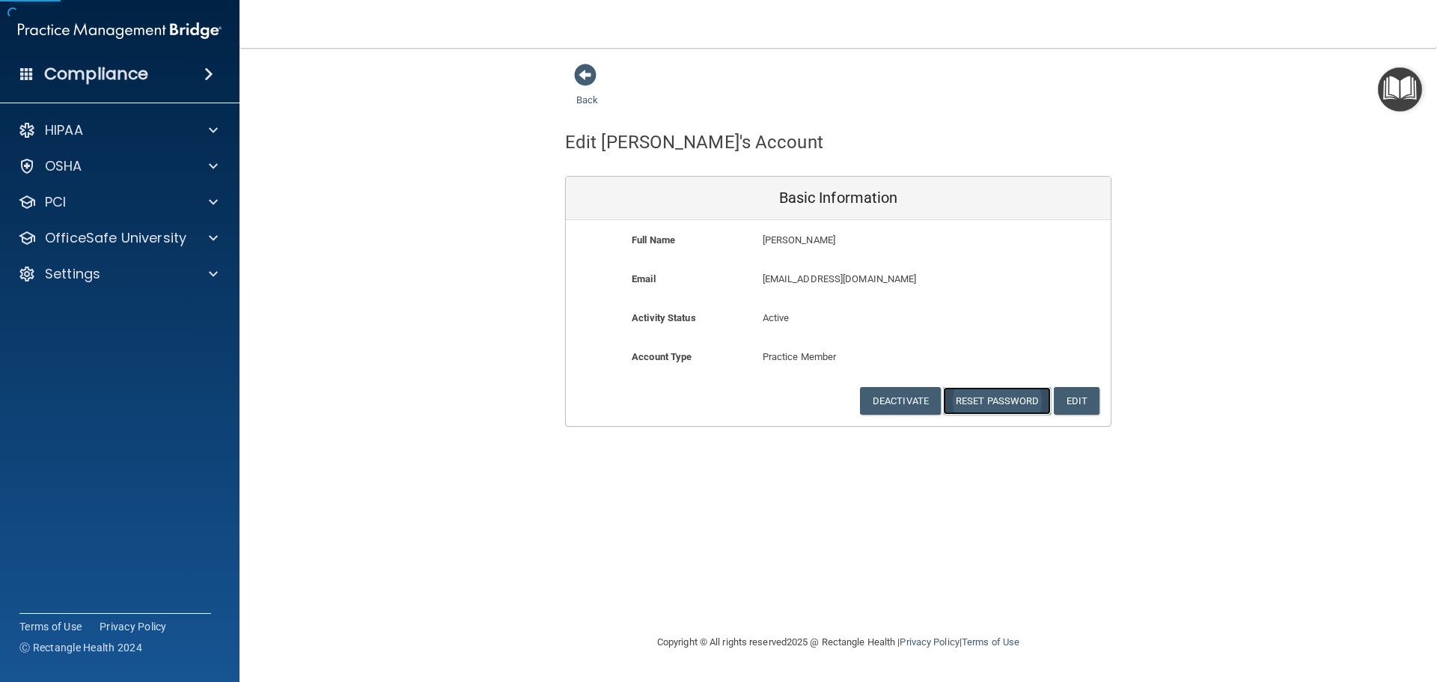
click at [979, 401] on button "Reset Password" at bounding box center [997, 401] width 108 height 28
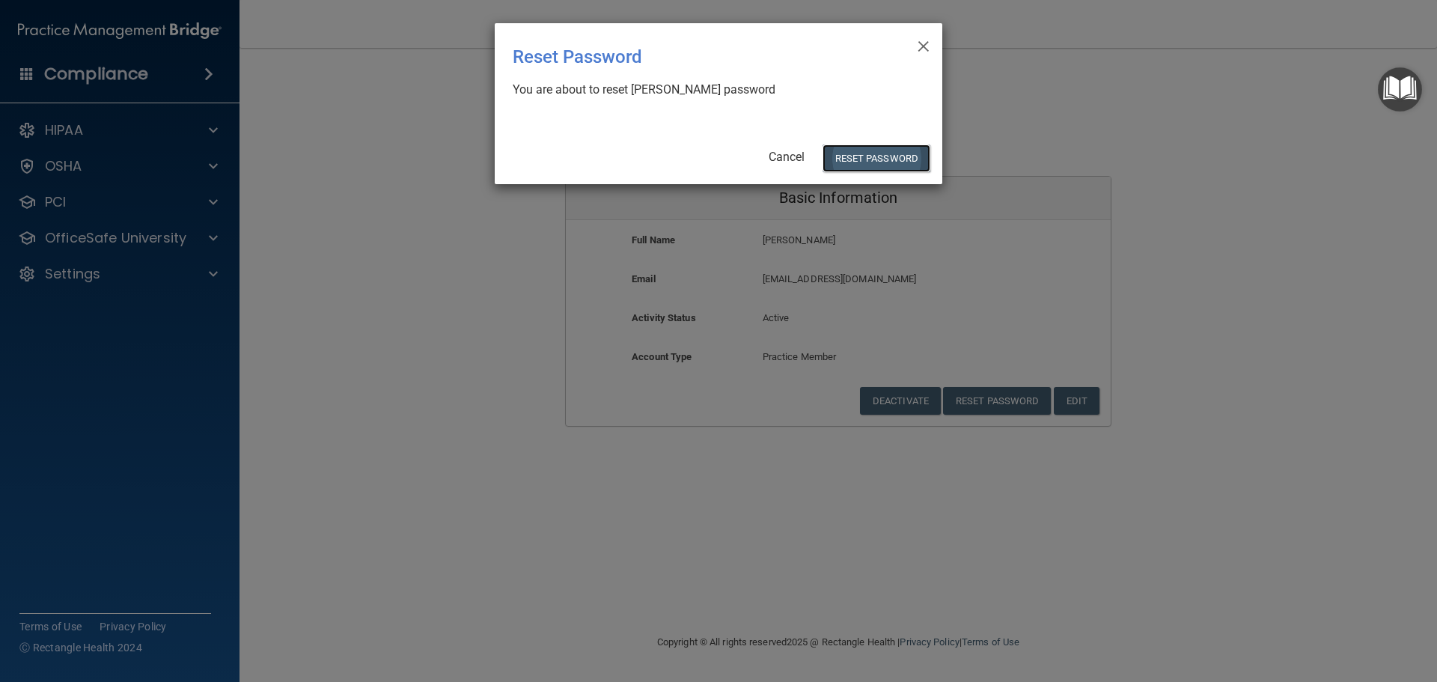
click at [886, 151] on button "Reset Password" at bounding box center [877, 158] width 108 height 28
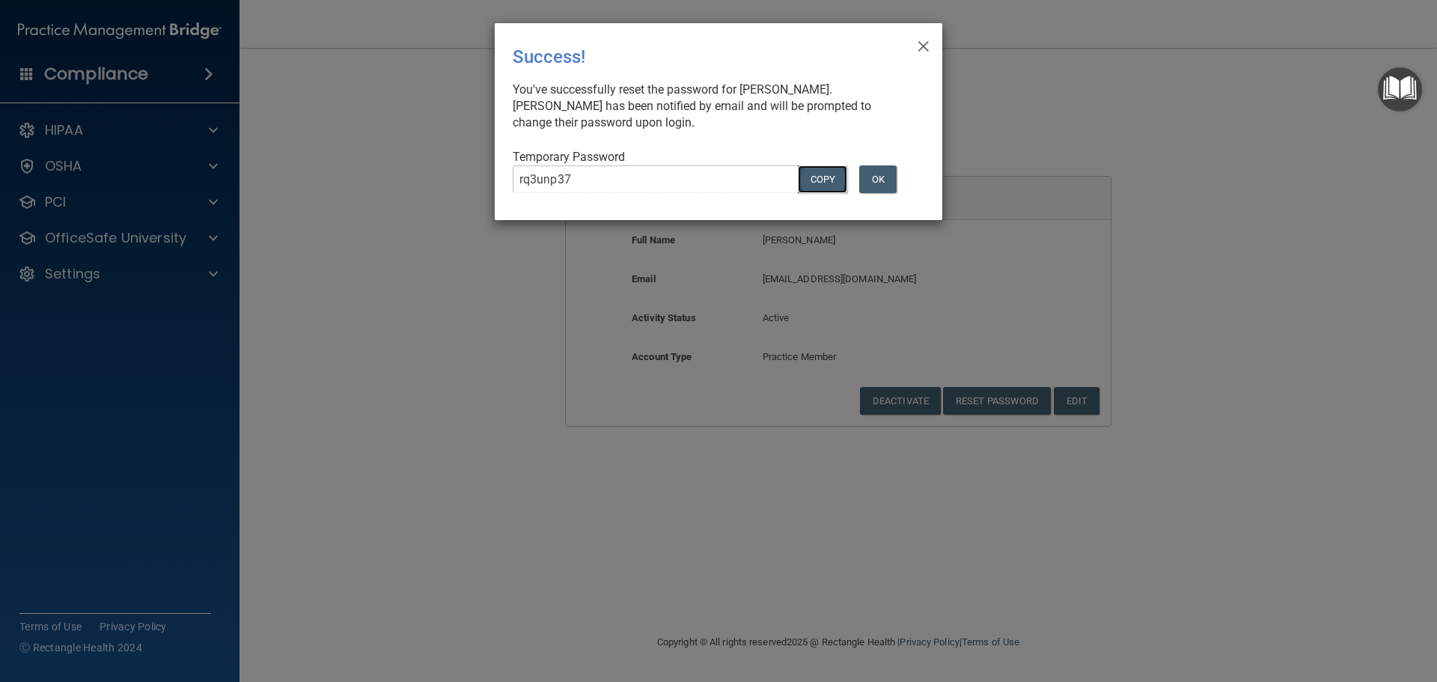
click at [817, 177] on button "COPY" at bounding box center [822, 179] width 49 height 28
click at [633, 27] on div "× Close Success! You've successfully reset the password for [PERSON_NAME]. [PER…" at bounding box center [719, 121] width 448 height 197
click at [527, 275] on div "× Close Success! You've successfully reset the password for [PERSON_NAME]. [PER…" at bounding box center [718, 341] width 1437 height 682
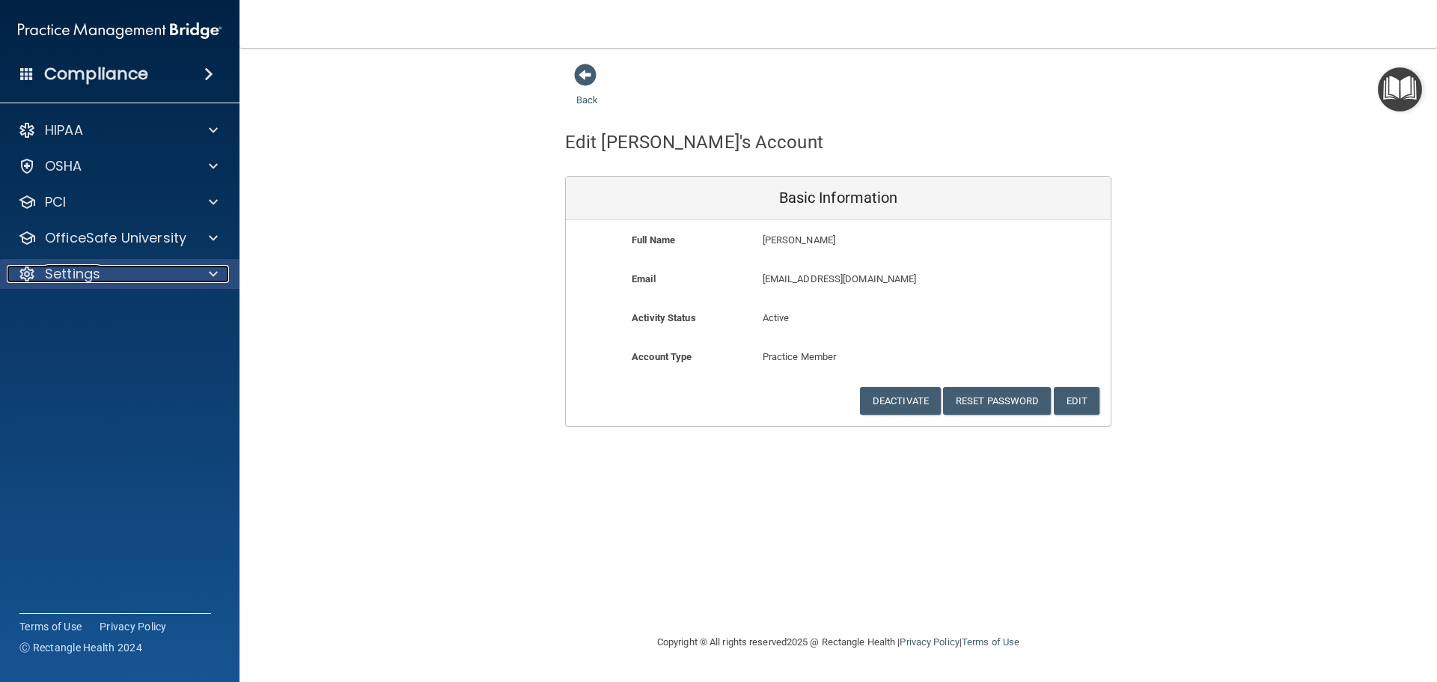
click at [191, 275] on div "Settings" at bounding box center [100, 274] width 186 height 18
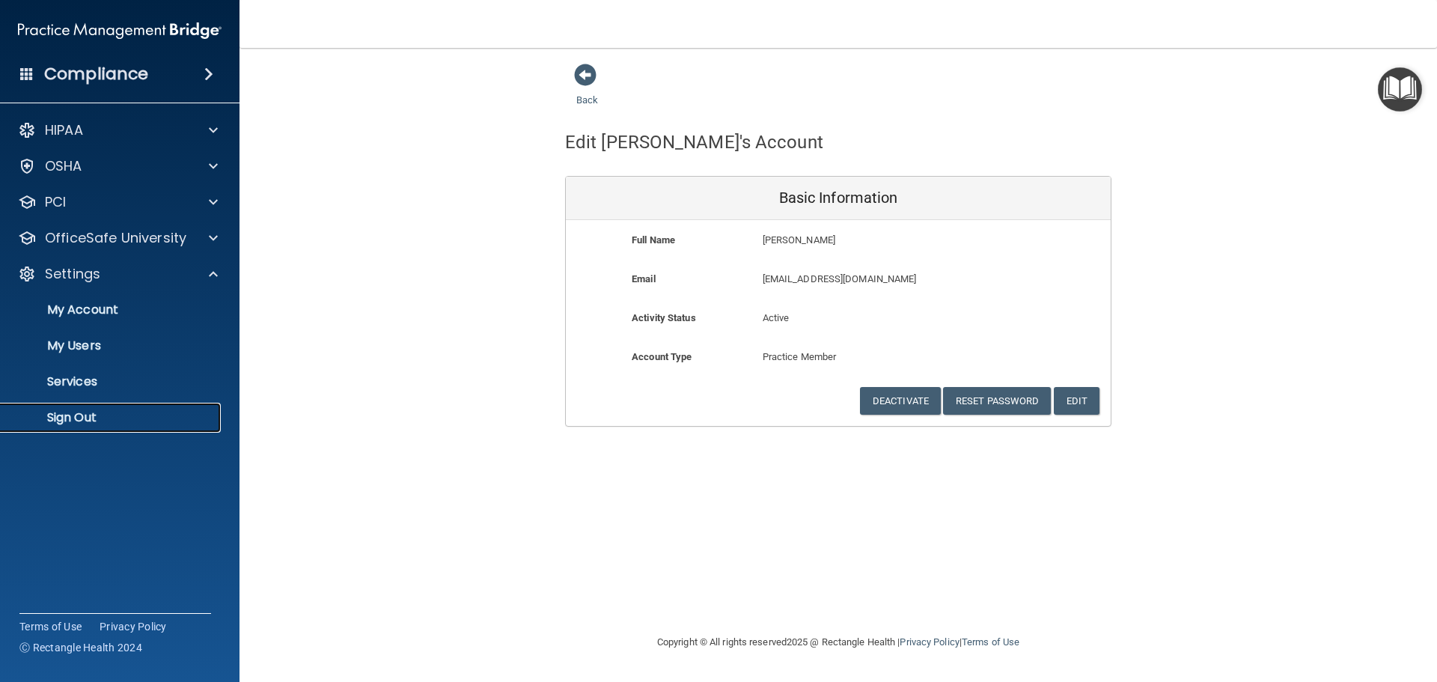
click at [64, 415] on p "Sign Out" at bounding box center [112, 417] width 204 height 15
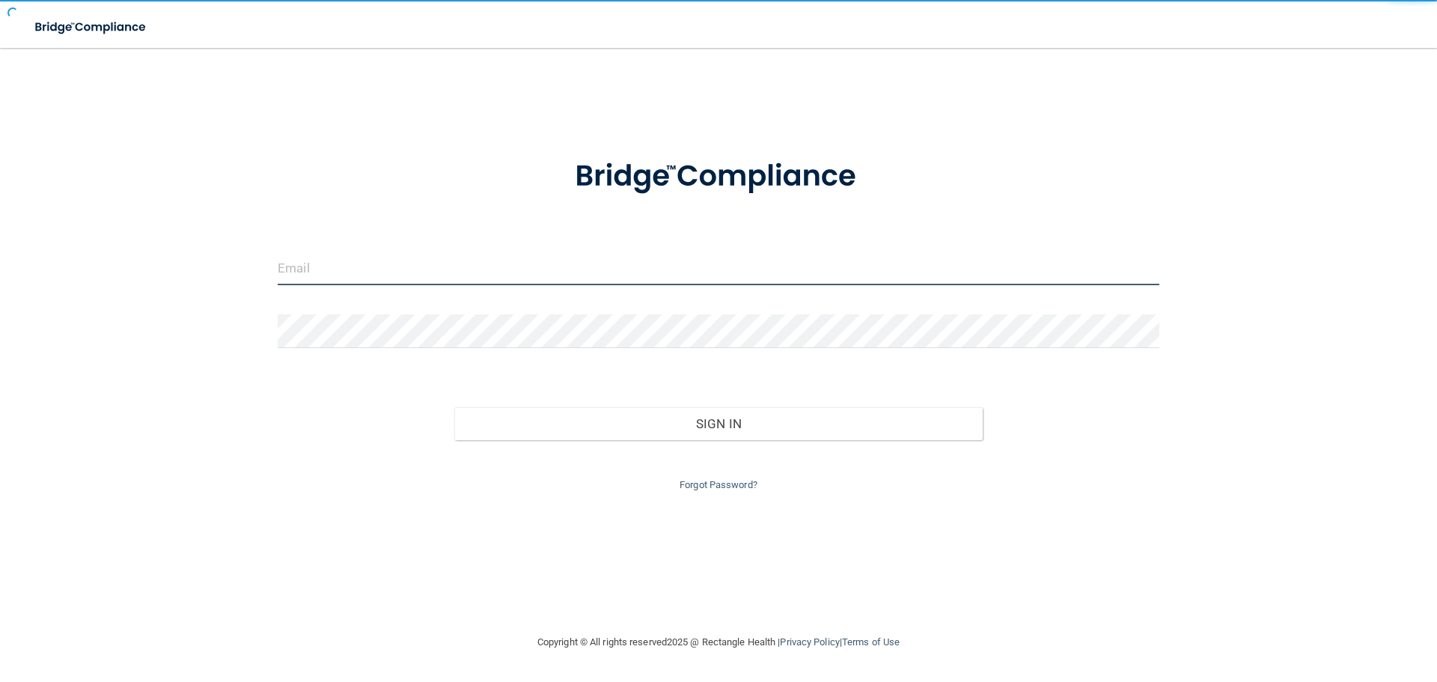
type input "[EMAIL_ADDRESS][DOMAIN_NAME]"
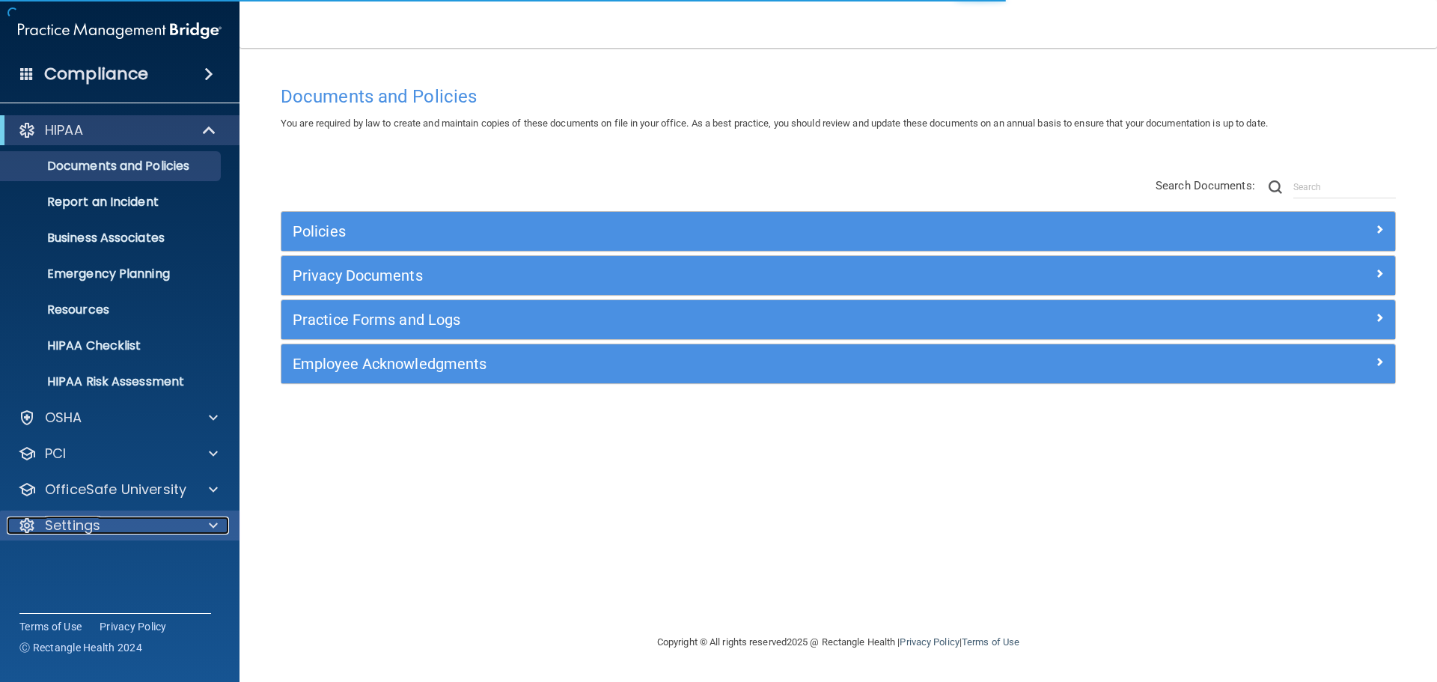
click at [204, 519] on div at bounding box center [210, 526] width 37 height 18
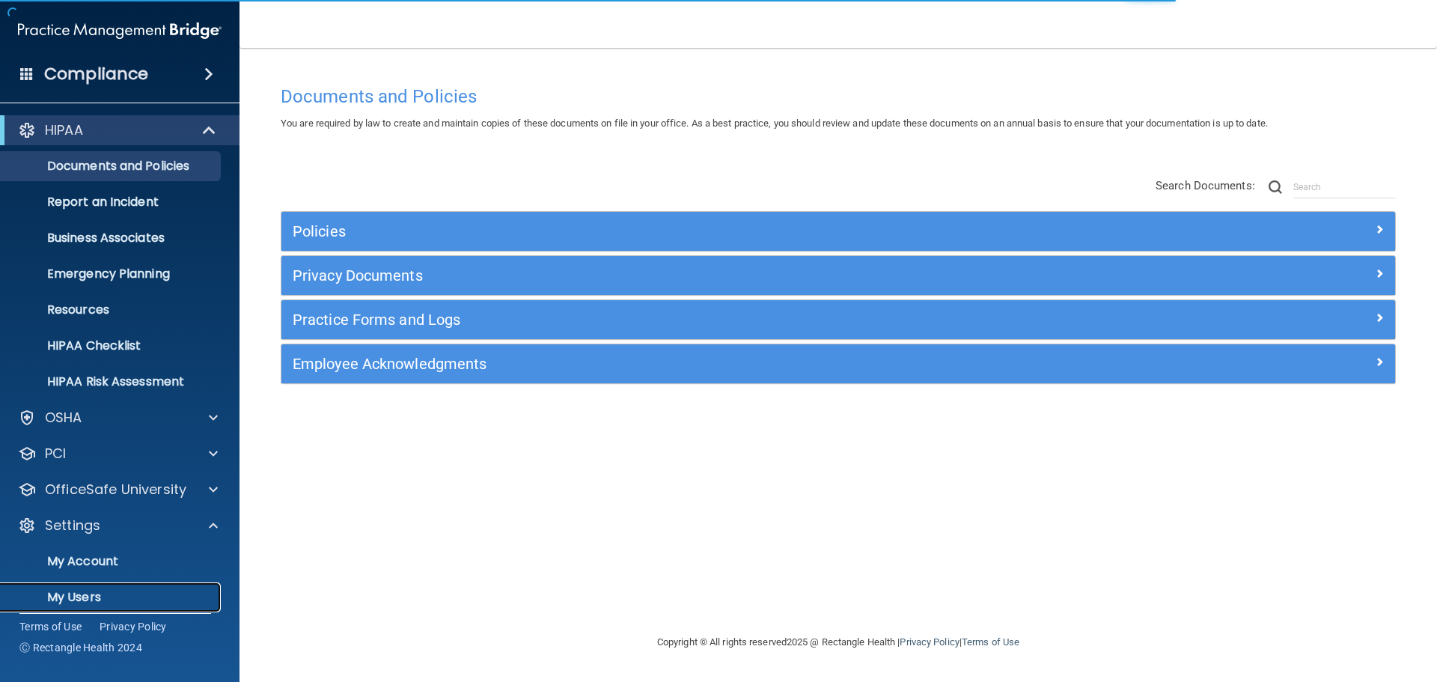
click at [124, 590] on p "My Users" at bounding box center [112, 597] width 204 height 15
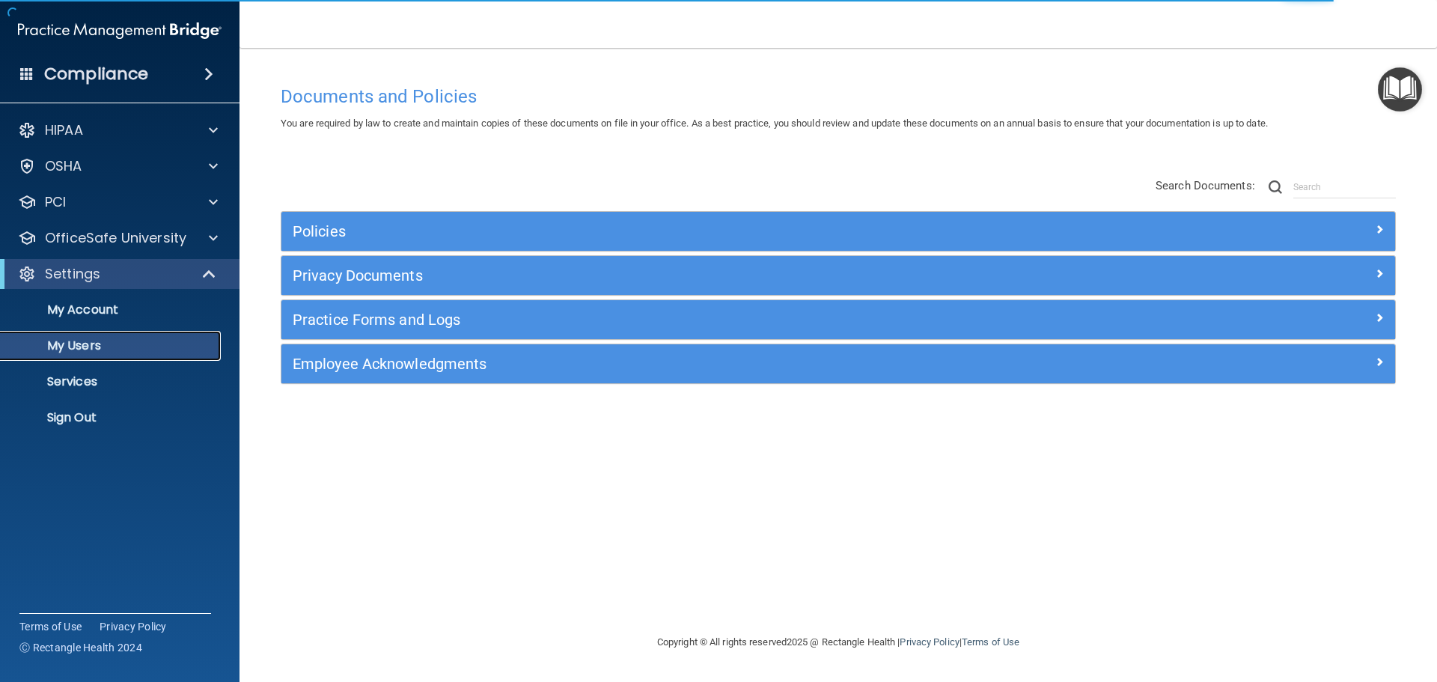
select select "20"
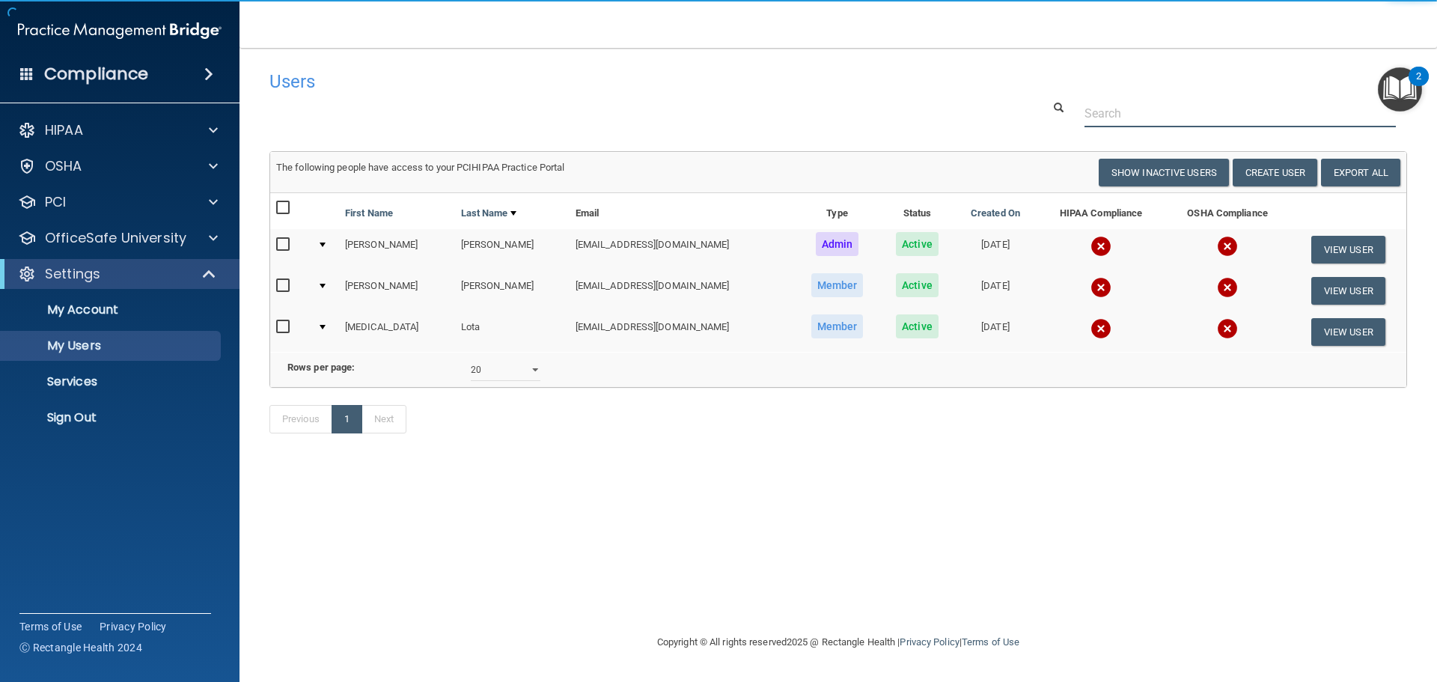
click at [1130, 117] on input "text" at bounding box center [1240, 114] width 311 height 28
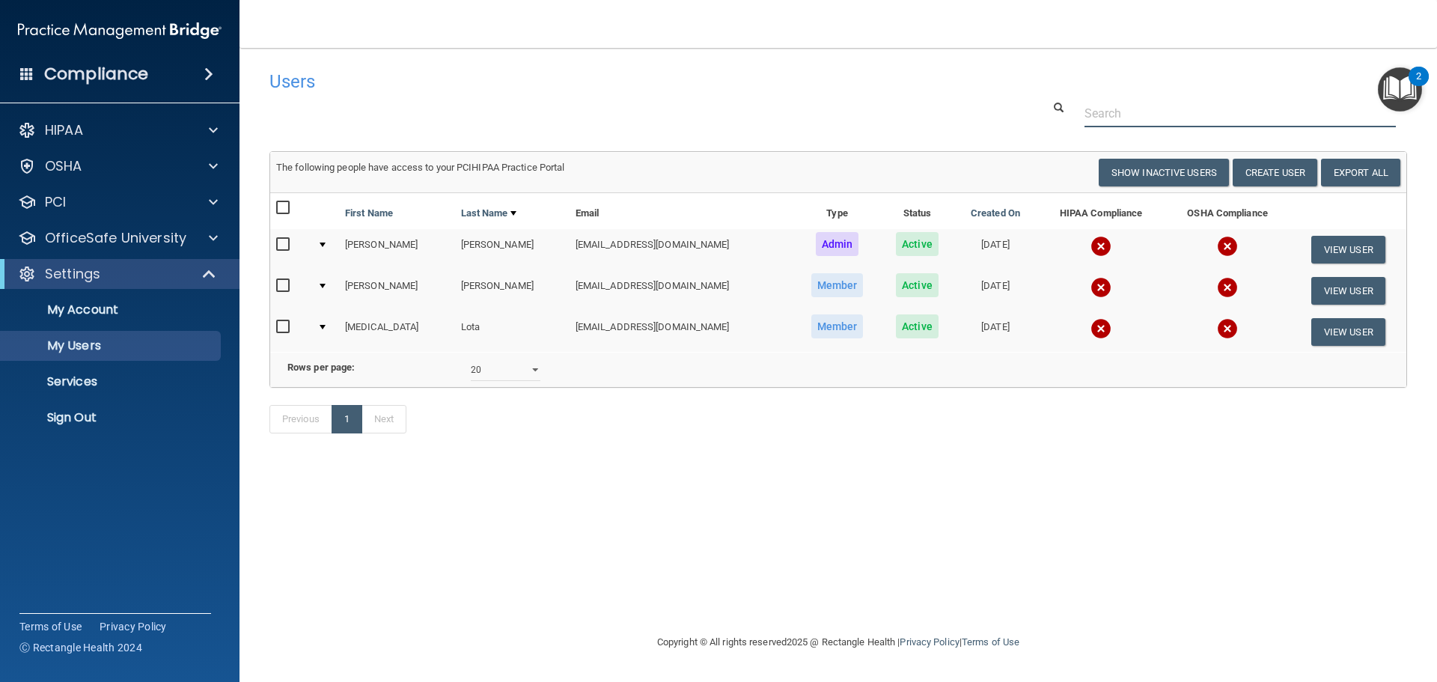
paste input "lotalyza@gmail.com"
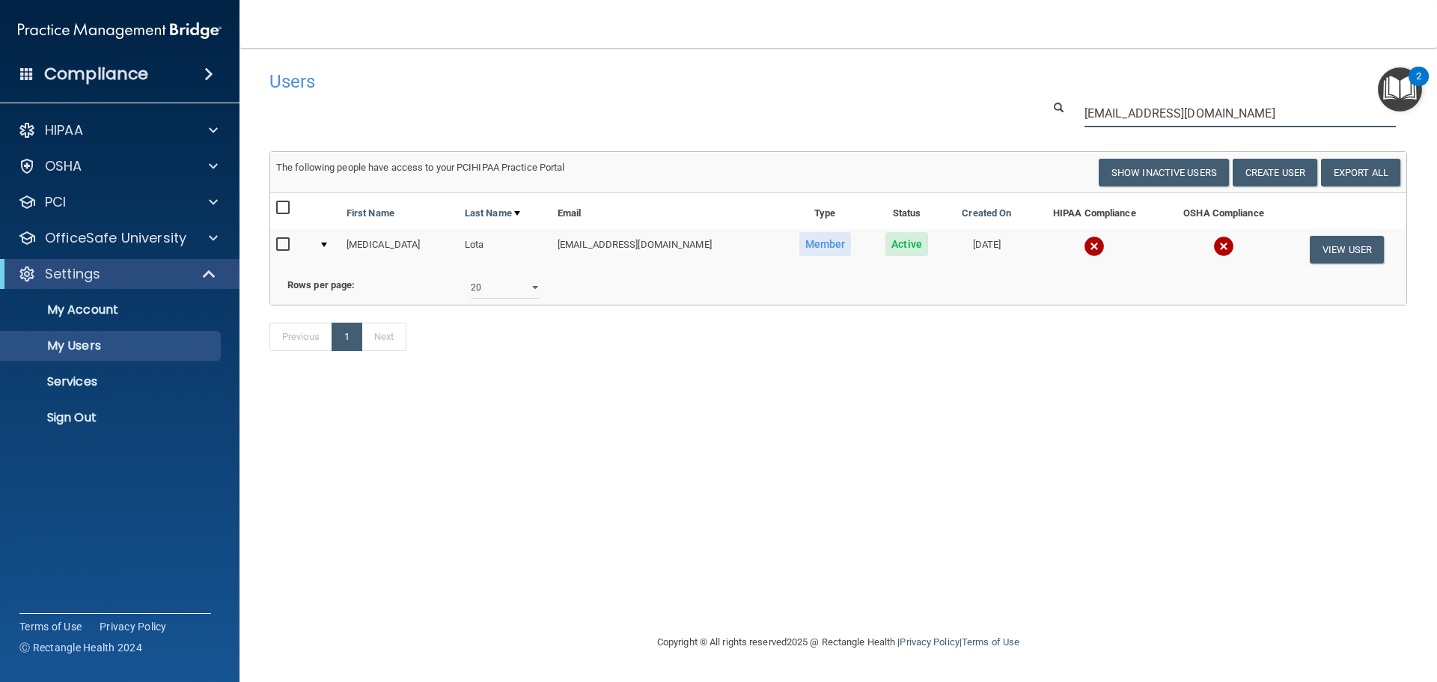
type input "lotalyza@gmail.com"
click at [1035, 374] on div "Previous 1 Next" at bounding box center [838, 339] width 1160 height 69
click at [1084, 246] on img at bounding box center [1094, 246] width 21 height 21
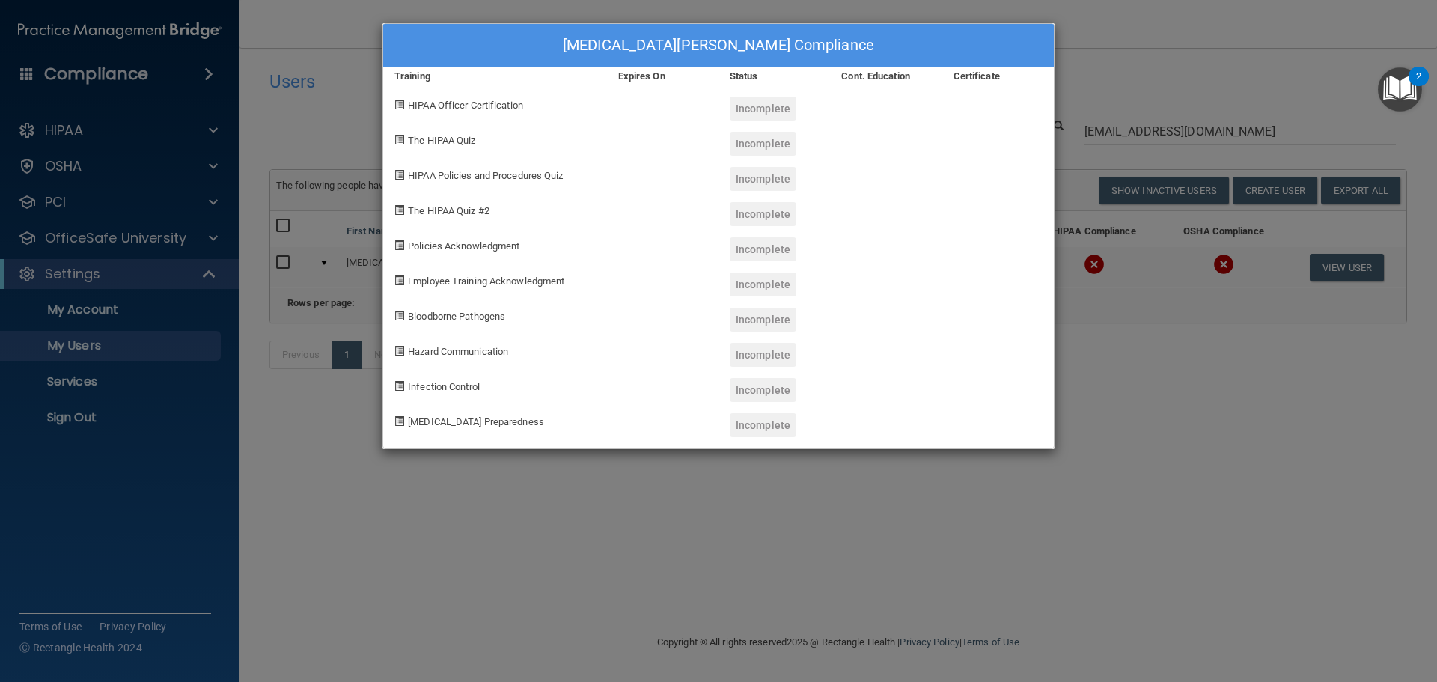
click at [1075, 508] on div "Lyza Lota's Compliance Training Expires On Status Cont. Education Certificate H…" at bounding box center [718, 341] width 1437 height 682
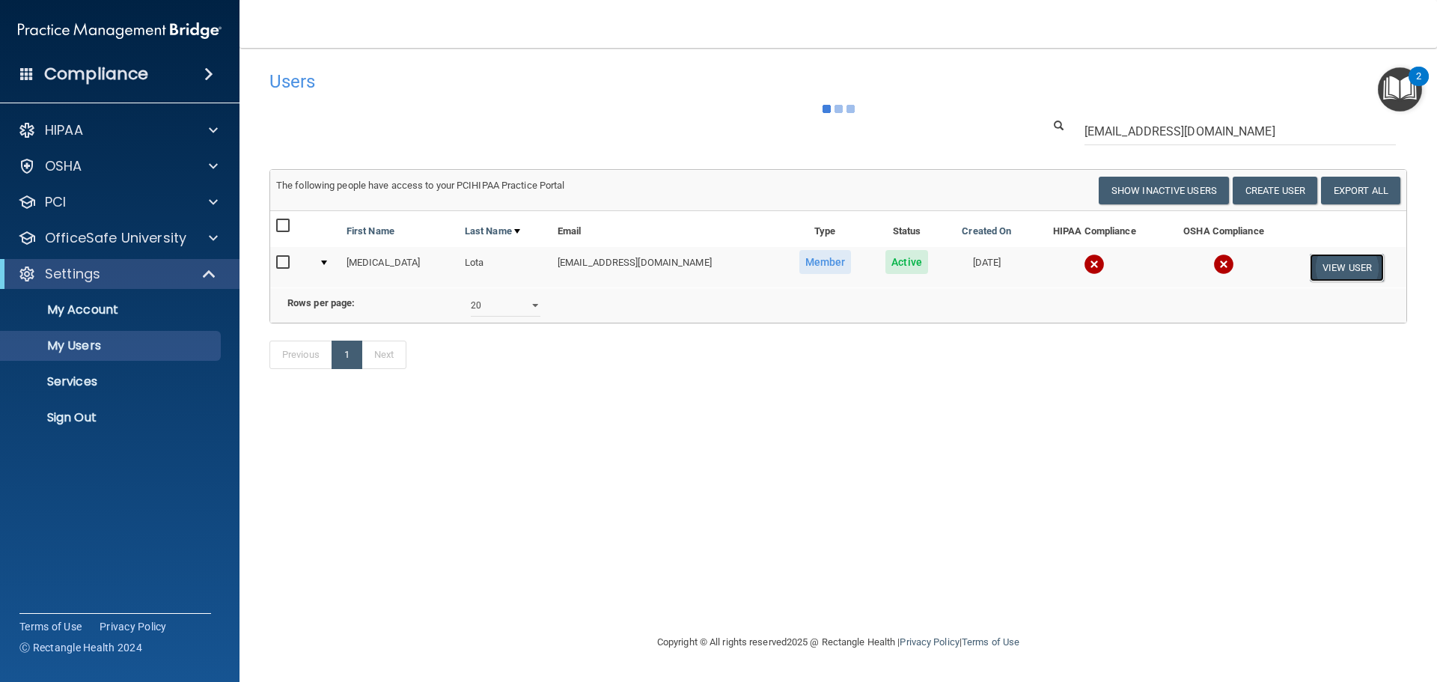
click at [1328, 270] on button "View User" at bounding box center [1347, 268] width 74 height 28
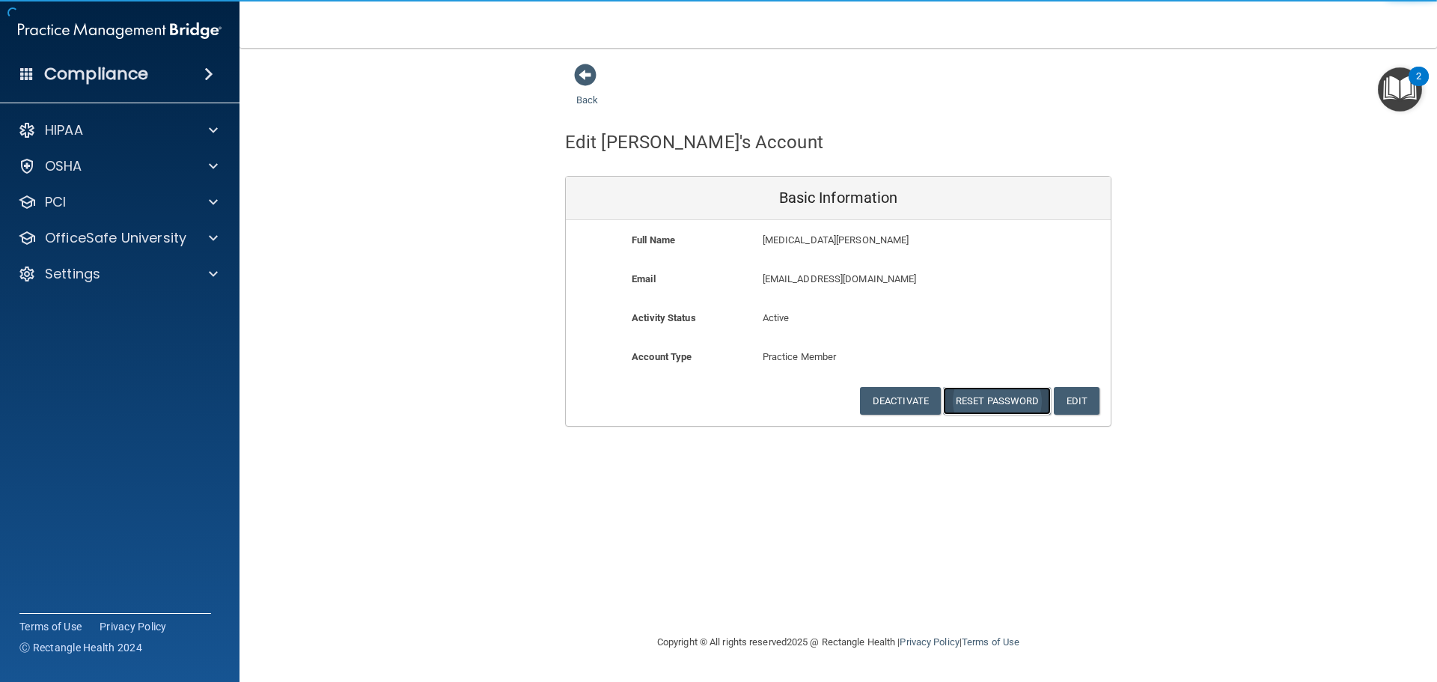
click at [982, 402] on button "Reset Password" at bounding box center [997, 401] width 108 height 28
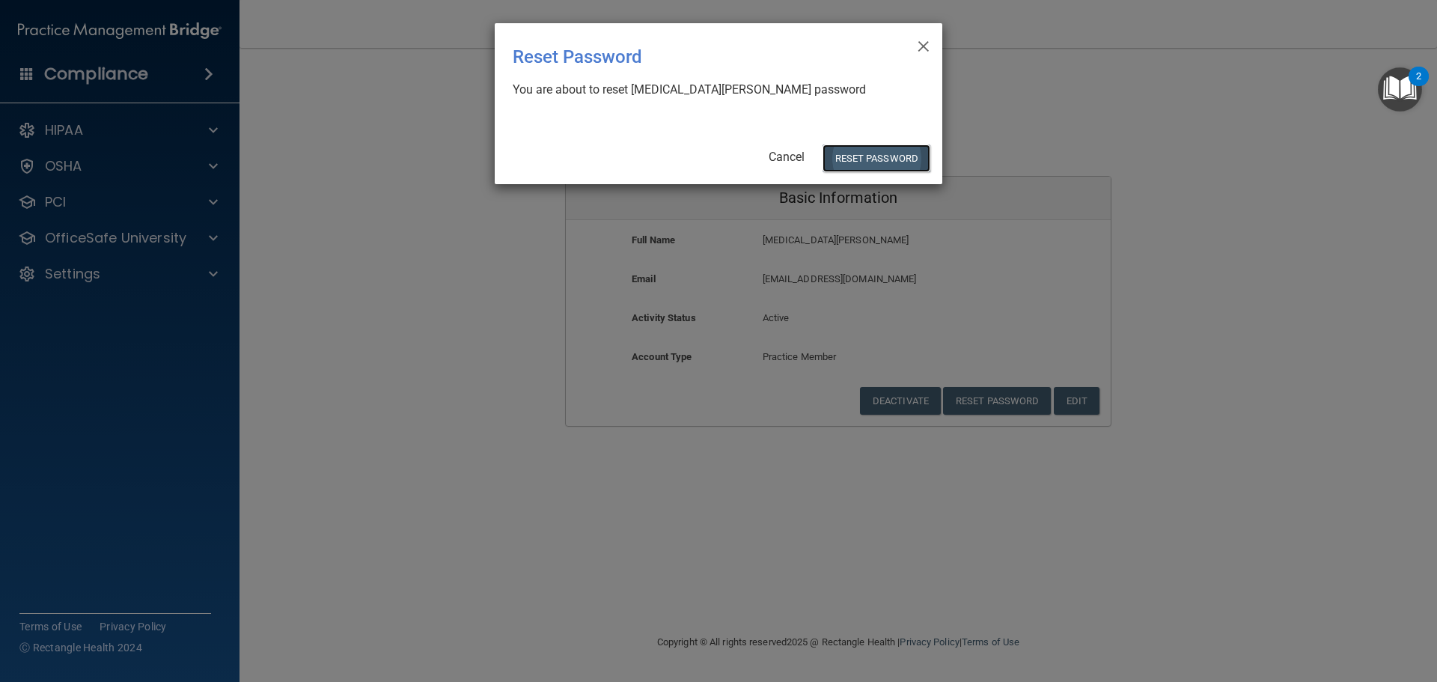
click at [893, 159] on button "Reset Password" at bounding box center [877, 158] width 108 height 28
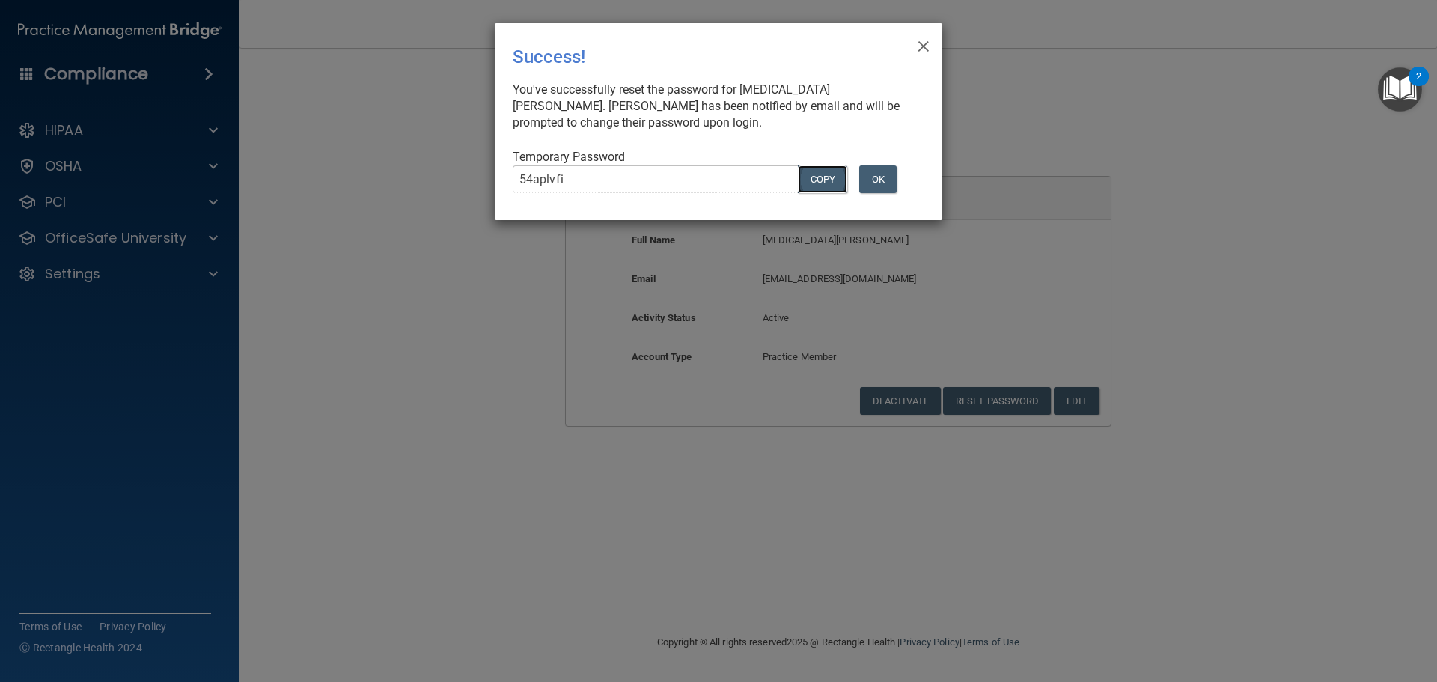
click at [818, 182] on button "COPY" at bounding box center [822, 179] width 49 height 28
click at [653, 32] on div "× Close Success! You've successfully reset the password for Lyza Lota. Lyza has…" at bounding box center [719, 121] width 448 height 197
drag, startPoint x: 524, startPoint y: 333, endPoint x: 547, endPoint y: 253, distance: 83.4
click at [525, 333] on div "× Close Success! You've successfully reset the password for Lyza Lota. Lyza has…" at bounding box center [718, 341] width 1437 height 682
